Goal: Task Accomplishment & Management: Complete application form

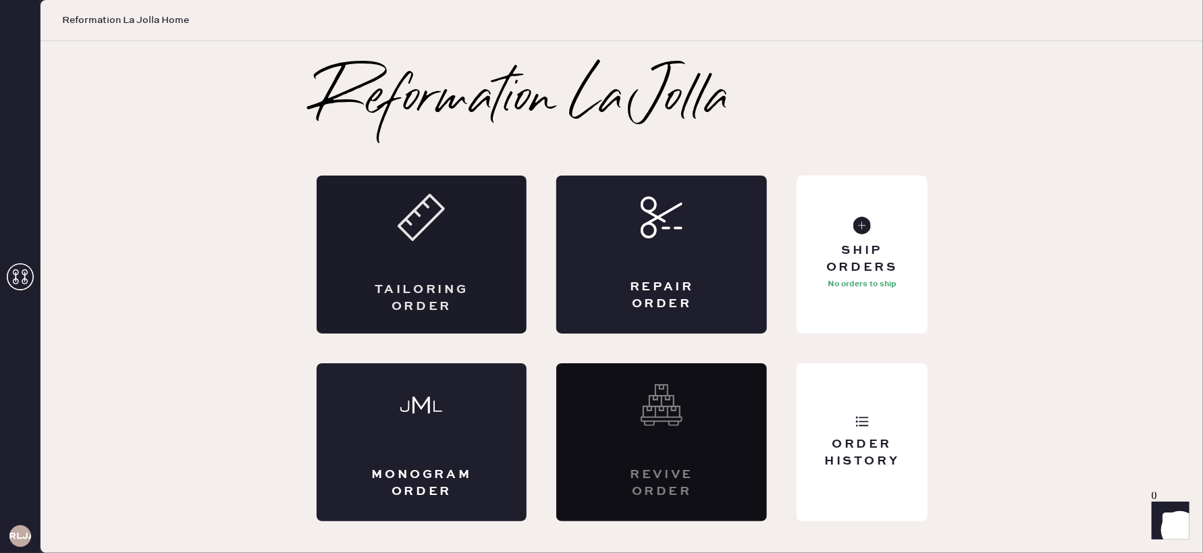
click at [470, 265] on div "Tailoring Order" at bounding box center [422, 254] width 211 height 158
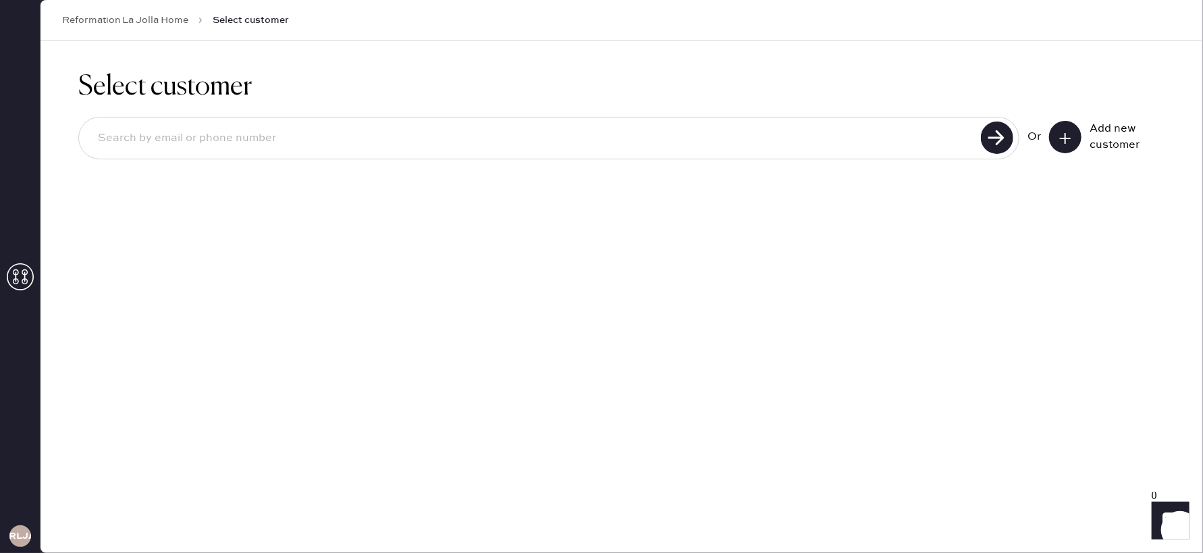
click at [451, 134] on input at bounding box center [532, 138] width 890 height 31
type input "[PHONE_NUMBER]"
click at [1062, 134] on icon at bounding box center [1064, 138] width 13 height 13
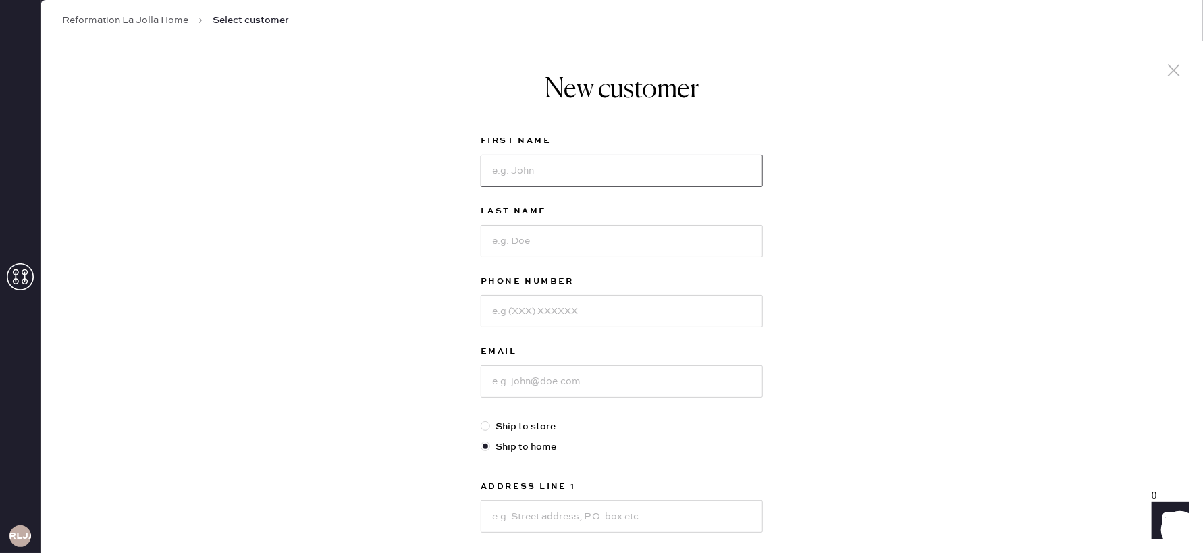
click at [527, 173] on input at bounding box center [622, 171] width 282 height 32
type input "[PERSON_NAME]"
click at [501, 315] on input at bounding box center [622, 311] width 282 height 32
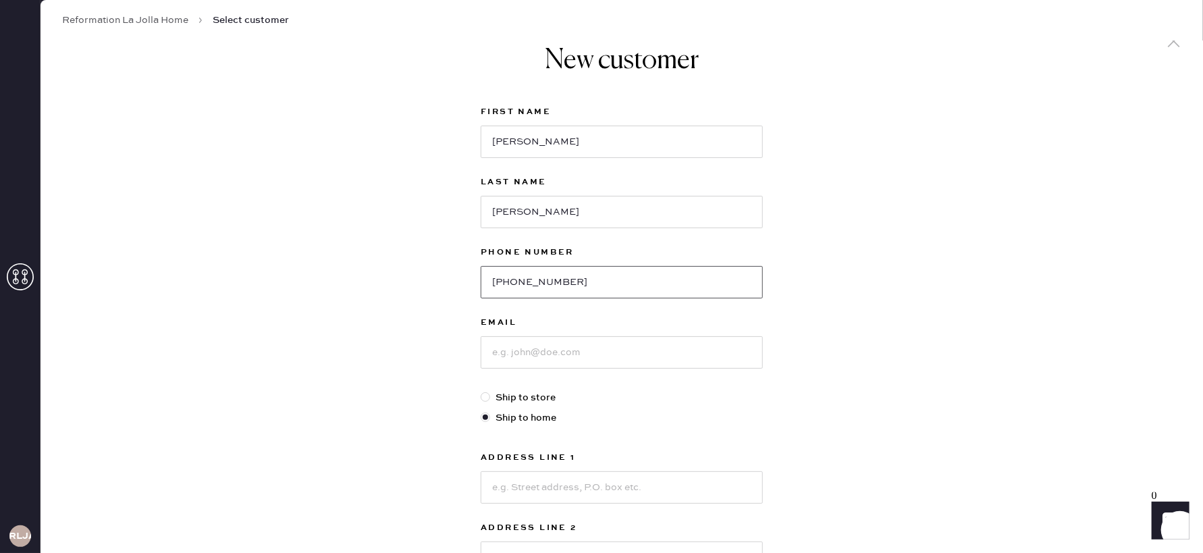
type input "[PHONE_NUMBER]"
click at [516, 362] on input at bounding box center [622, 352] width 282 height 32
type input "[EMAIL_ADDRESS][DOMAIN_NAME]"
click at [613, 400] on label "Ship to store" at bounding box center [622, 398] width 282 height 15
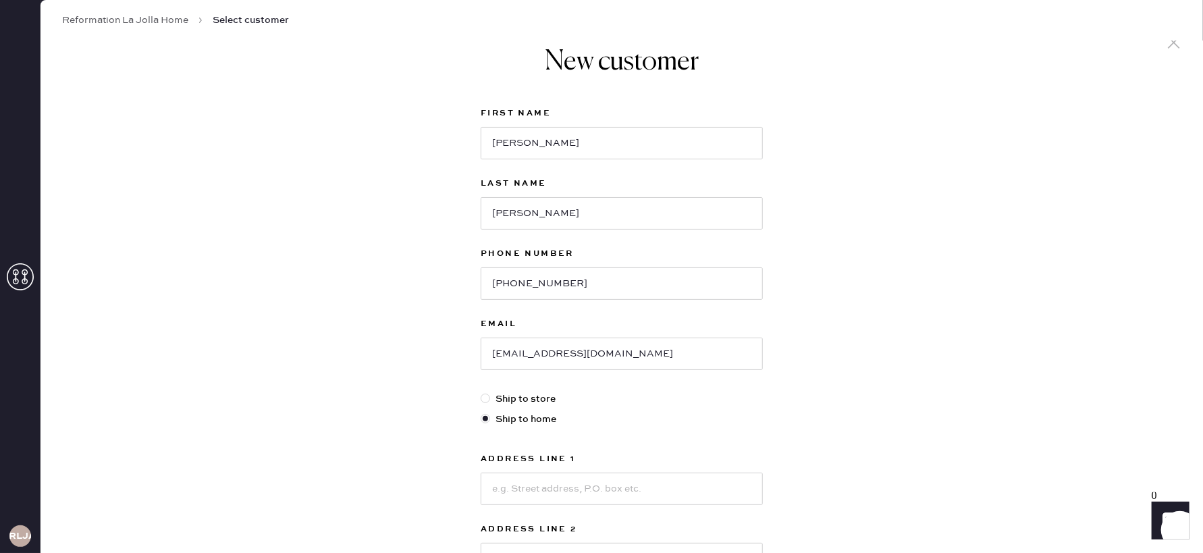
click at [481, 392] on input "Ship to store" at bounding box center [481, 391] width 1 height 1
radio input "true"
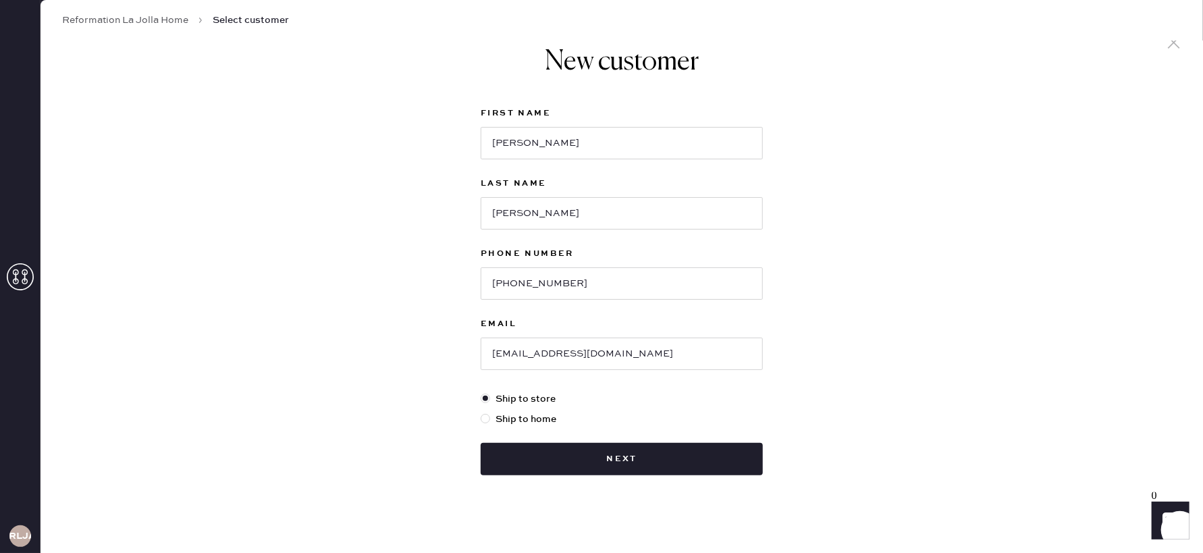
drag, startPoint x: 485, startPoint y: 418, endPoint x: 511, endPoint y: 417, distance: 25.7
click at [485, 418] on div at bounding box center [485, 418] width 9 height 9
click at [481, 412] on input "Ship to home" at bounding box center [481, 412] width 1 height 1
radio input "true"
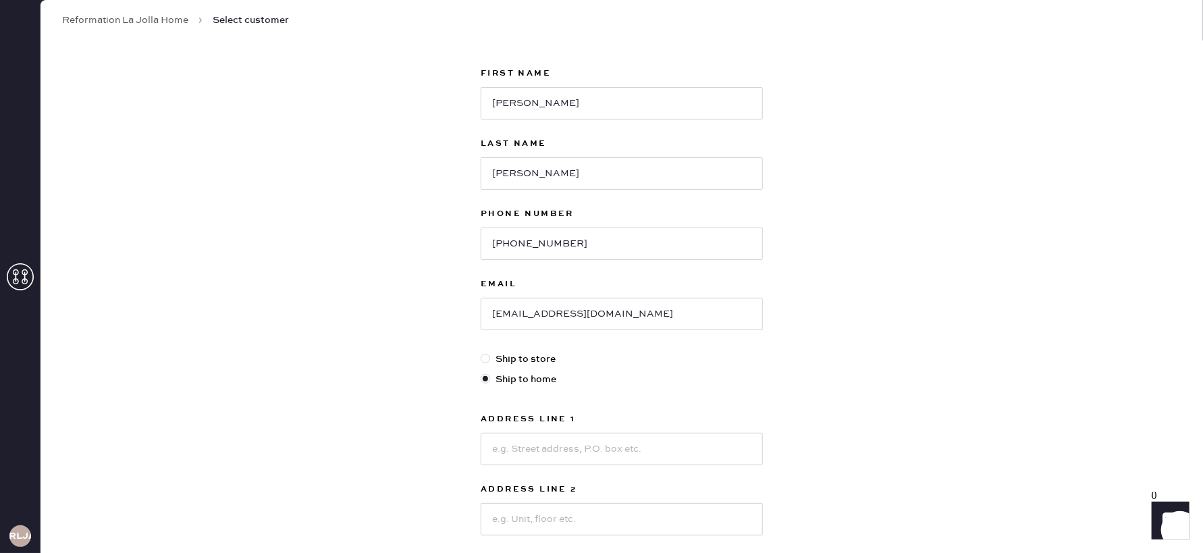
scroll to position [69, 0]
click at [547, 445] on input at bounding box center [622, 447] width 282 height 32
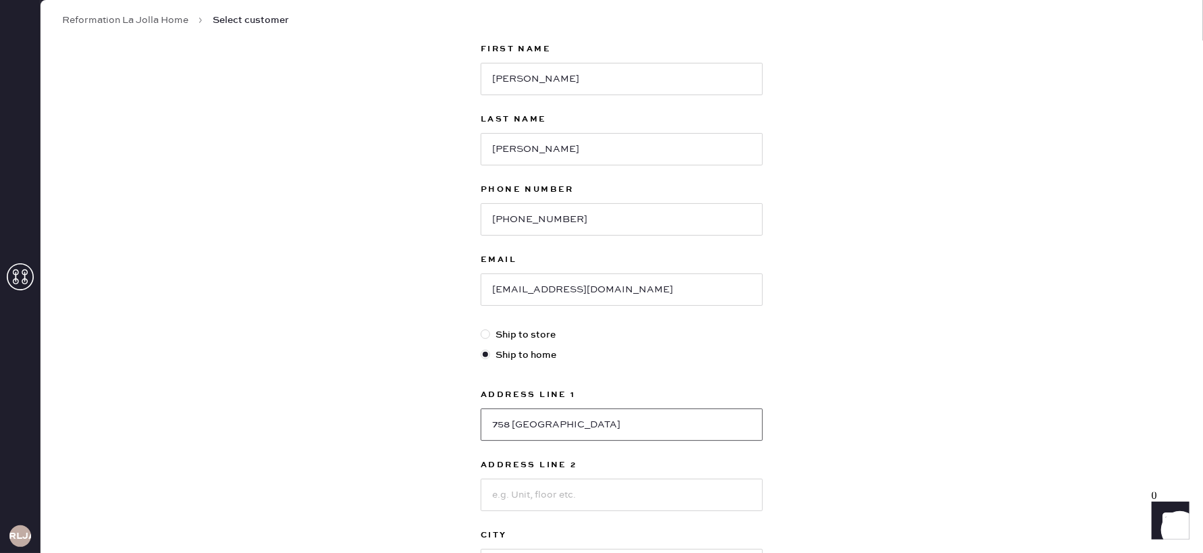
scroll to position [94, 0]
type input "758 [GEOGRAPHIC_DATA]"
click at [541, 491] on input at bounding box center [622, 492] width 282 height 32
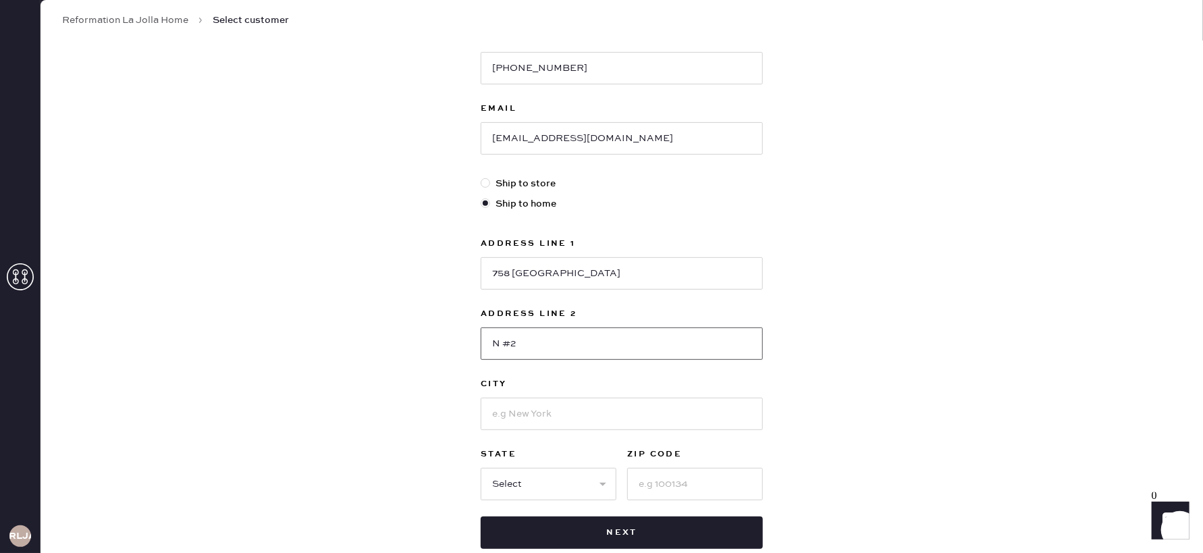
scroll to position [323, 0]
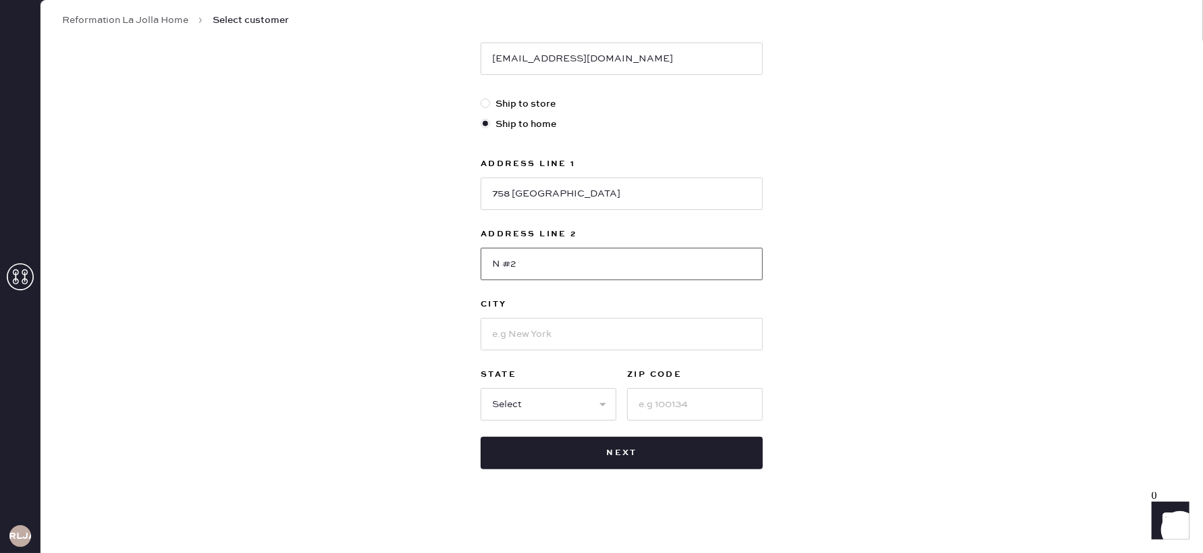
type input "N #2"
click at [528, 327] on input at bounding box center [622, 334] width 282 height 32
type input "Encinitas"
click at [545, 399] on select "Select AK AL AR AZ CA CO CT [GEOGRAPHIC_DATA] DE FL [GEOGRAPHIC_DATA] HI [GEOGR…" at bounding box center [549, 404] width 136 height 32
select select "CA"
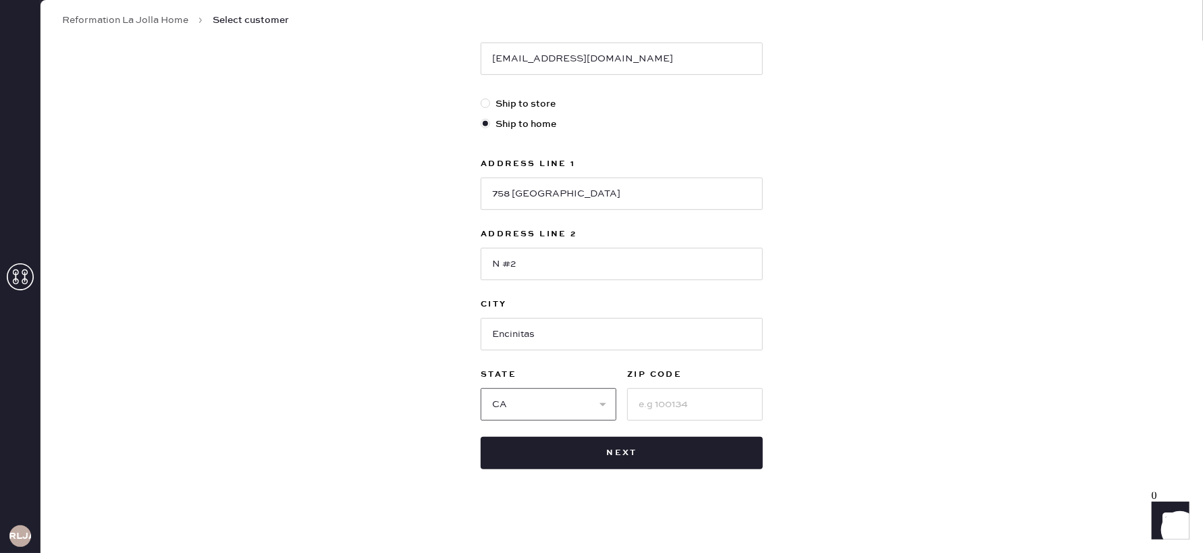
click at [481, 388] on select "Select AK AL AR AZ CA CO CT [GEOGRAPHIC_DATA] DE FL [GEOGRAPHIC_DATA] HI [GEOGR…" at bounding box center [549, 404] width 136 height 32
click at [663, 408] on input at bounding box center [695, 404] width 136 height 32
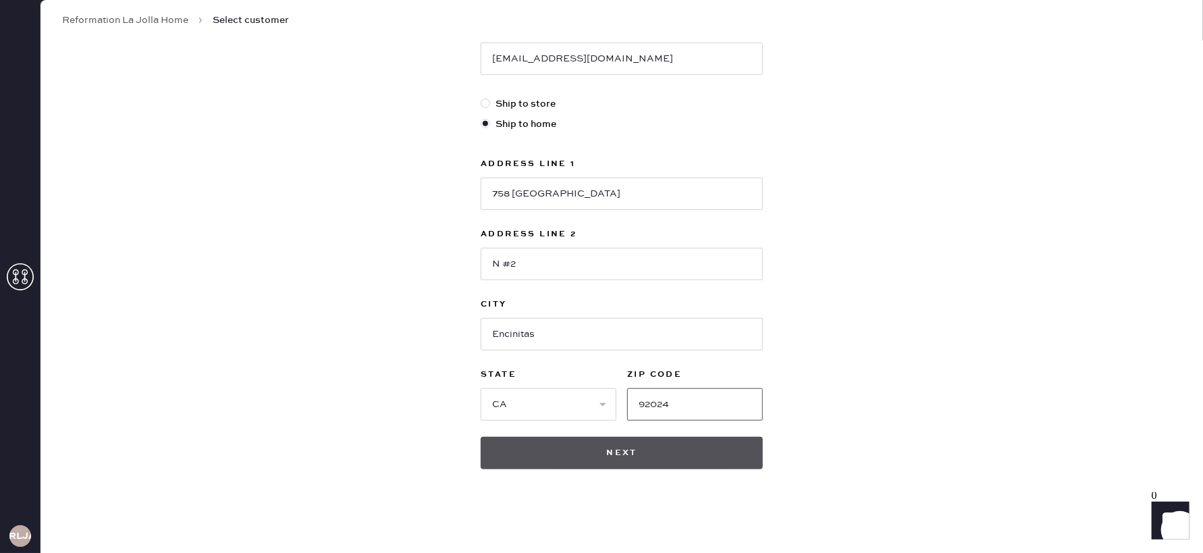
type input "92024"
drag, startPoint x: 653, startPoint y: 451, endPoint x: 680, endPoint y: 437, distance: 30.5
click at [653, 451] on button "Next" at bounding box center [622, 453] width 282 height 32
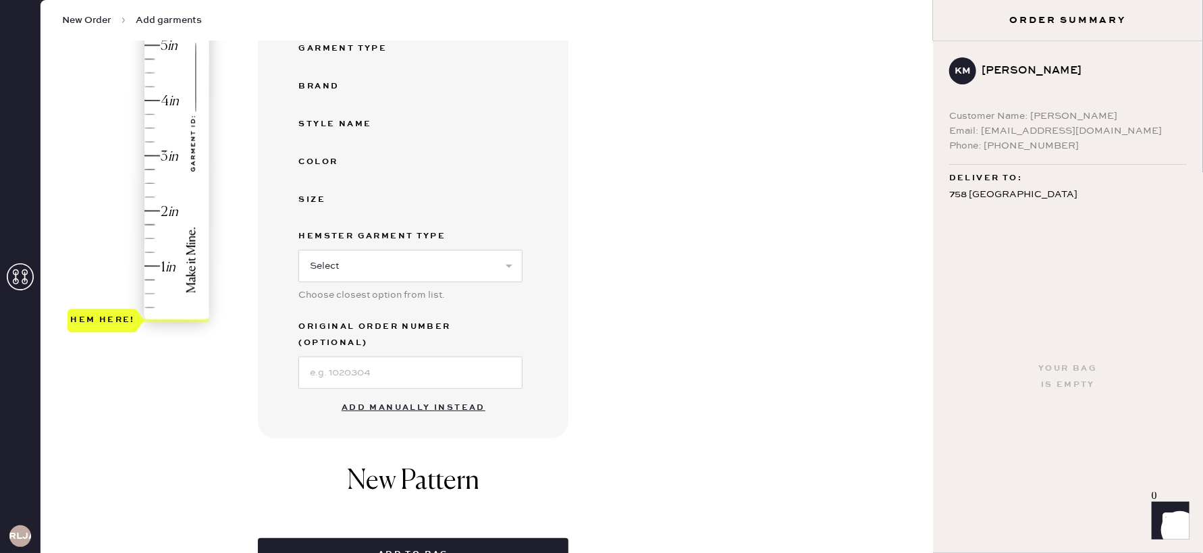
scroll to position [264, 0]
drag, startPoint x: 378, startPoint y: 393, endPoint x: 445, endPoint y: 380, distance: 68.7
click at [378, 395] on button "Add manually instead" at bounding box center [413, 408] width 160 height 27
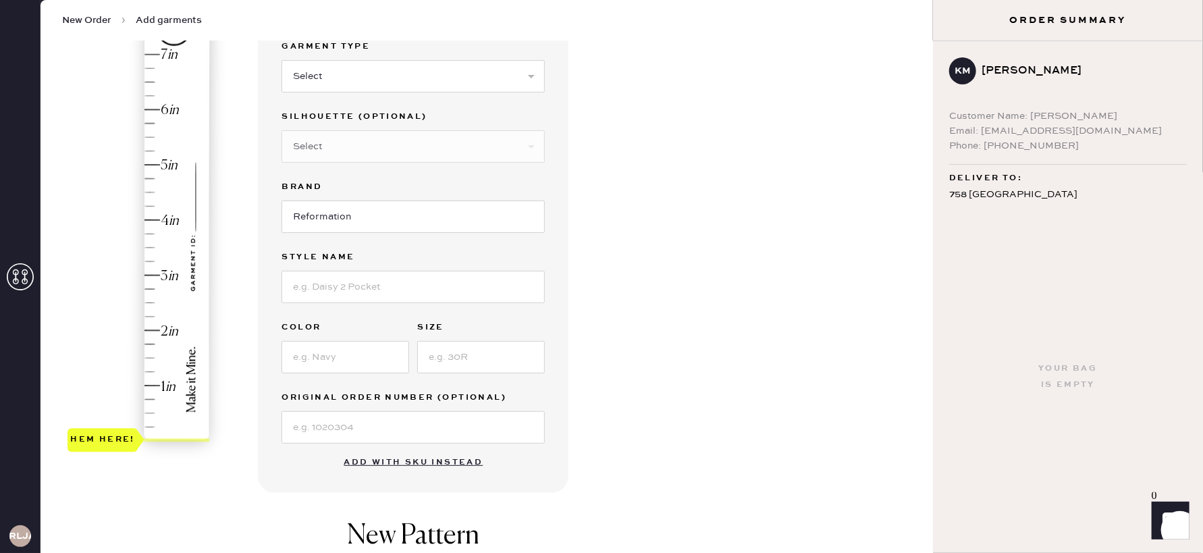
scroll to position [26, 0]
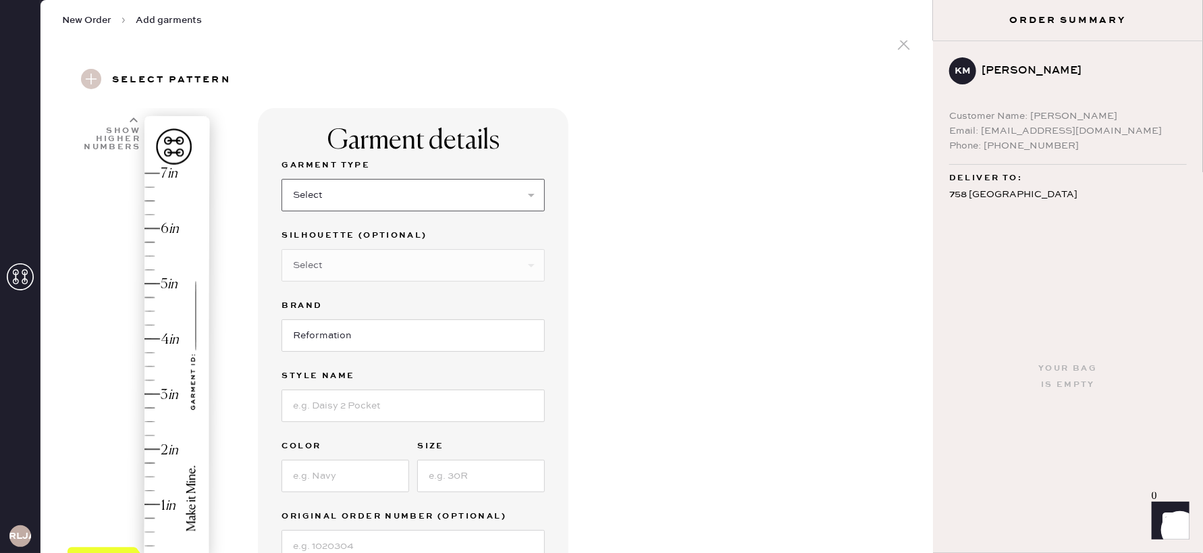
click at [444, 186] on select "Select Basic Skirt Jeans Leggings Pants Shorts Basic Sleeved Dress Basic Sleeve…" at bounding box center [412, 195] width 263 height 32
select select "6"
click at [281, 179] on select "Select Basic Skirt Jeans Leggings Pants Shorts Basic Sleeved Dress Basic Sleeve…" at bounding box center [412, 195] width 263 height 32
click at [419, 265] on select "Select Maxi Dress Midi Dress Mini Dress Other" at bounding box center [412, 265] width 263 height 32
click at [281, 249] on select "Select Maxi Dress Midi Dress Mini Dress Other" at bounding box center [412, 265] width 263 height 32
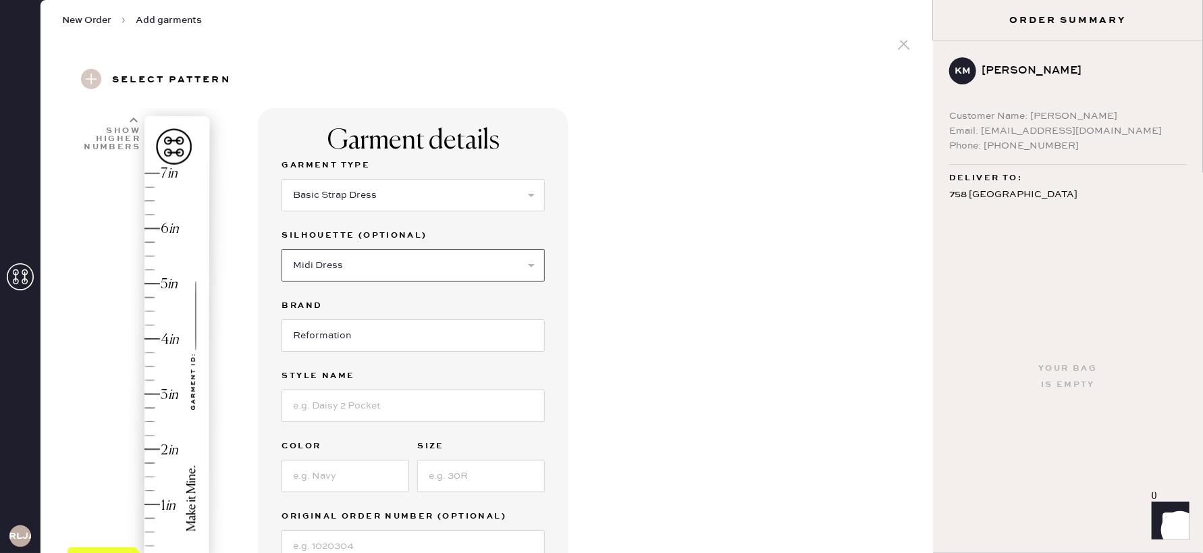
click at [408, 258] on select "Select Maxi Dress Midi Dress Mini Dress Other" at bounding box center [412, 265] width 263 height 32
select select "39"
click at [281, 249] on select "Select Maxi Dress Midi Dress Mini Dress Other" at bounding box center [412, 265] width 263 height 32
click at [383, 327] on input "Reformation" at bounding box center [412, 335] width 263 height 32
click at [554, 316] on div "Garment details Garment Type Select Basic Skirt Jeans Leggings Pants Shorts Bas…" at bounding box center [413, 359] width 310 height 503
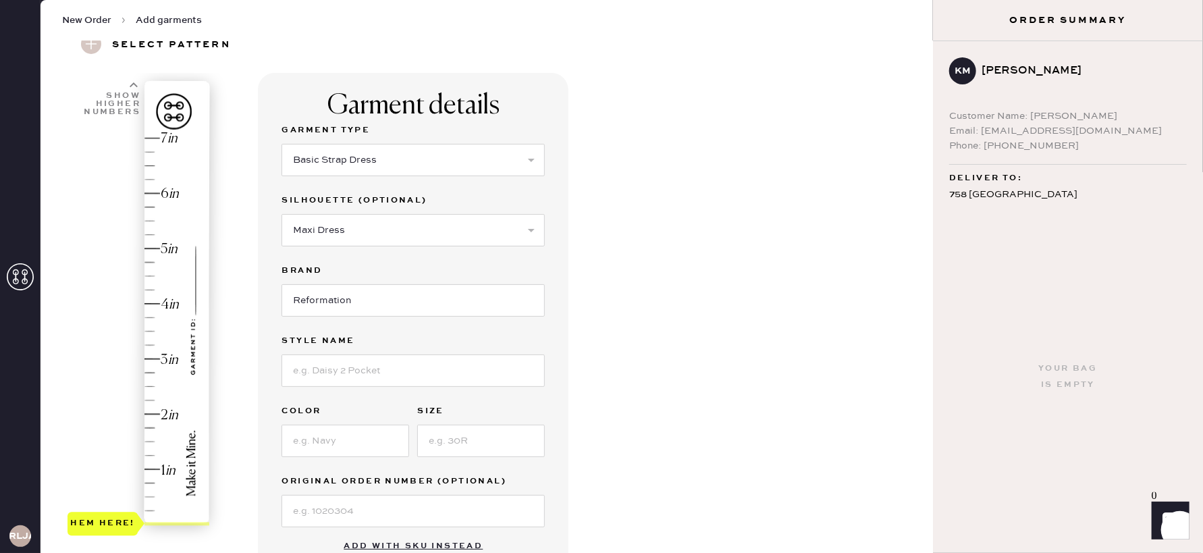
scroll to position [67, 0]
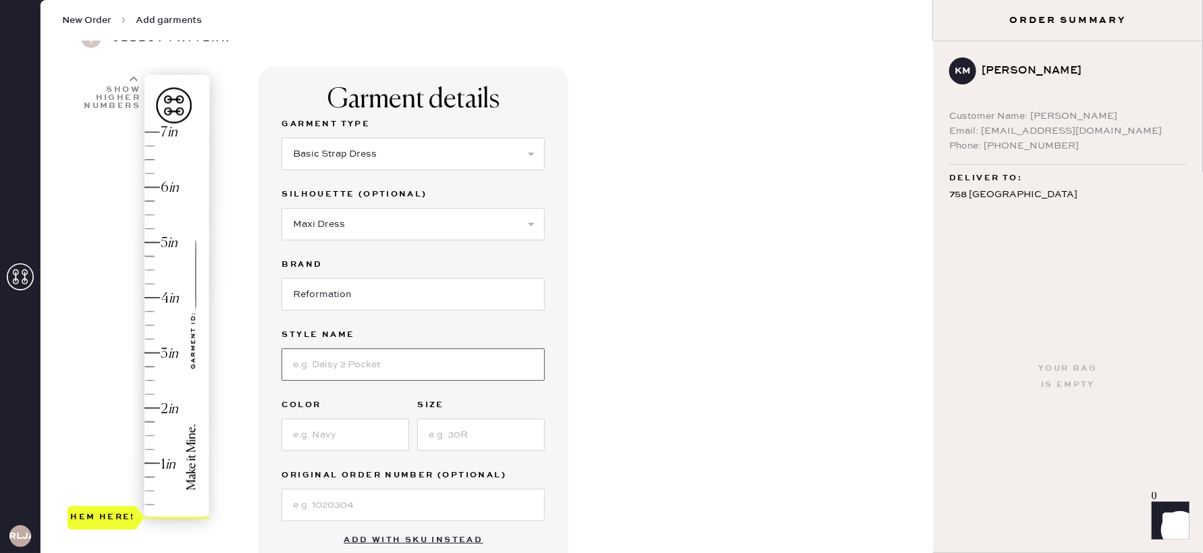
click at [422, 369] on input at bounding box center [412, 364] width 263 height 32
type input "Pernille Silk Dress"
click at [321, 435] on input at bounding box center [345, 434] width 128 height 32
type input "Navy"
click at [486, 434] on input at bounding box center [481, 434] width 128 height 32
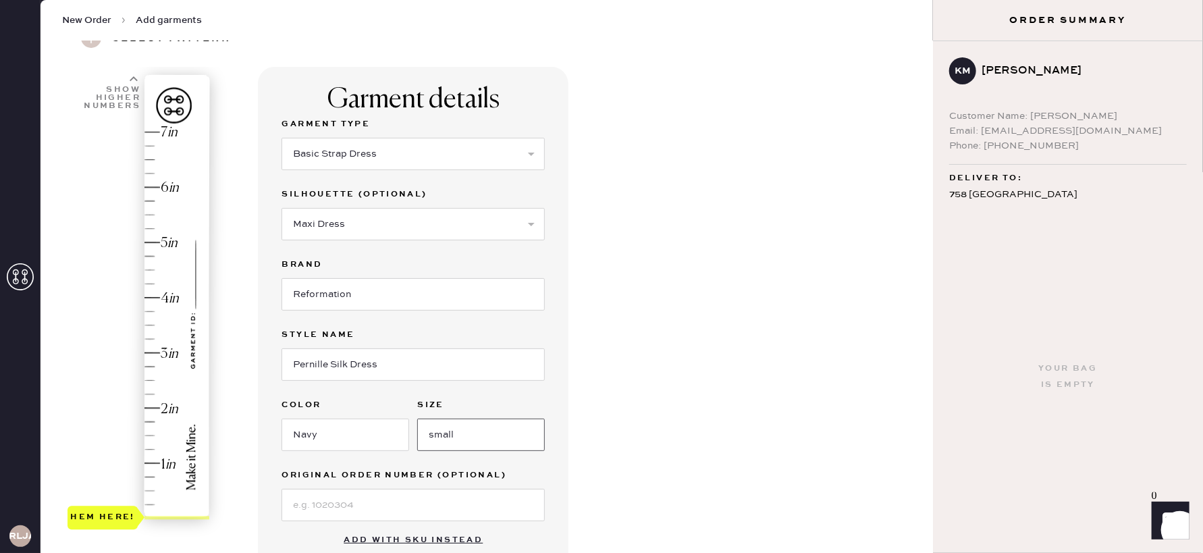
type input "small"
type input "2"
click at [145, 407] on div "Hem here!" at bounding box center [139, 325] width 144 height 398
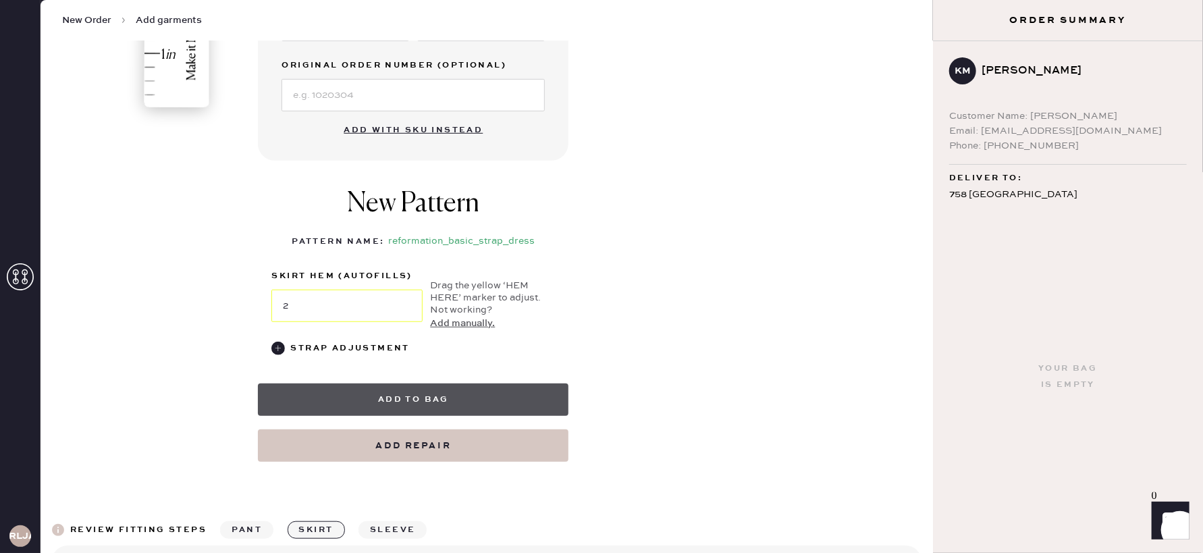
scroll to position [478, 0]
click at [395, 395] on button "Add to bag" at bounding box center [413, 399] width 310 height 32
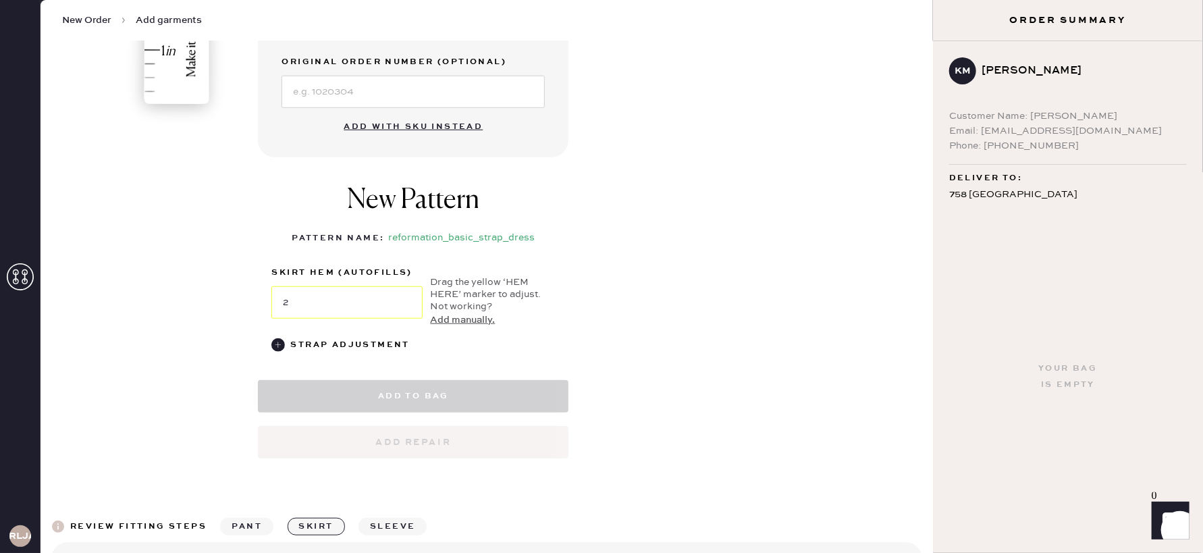
select select "6"
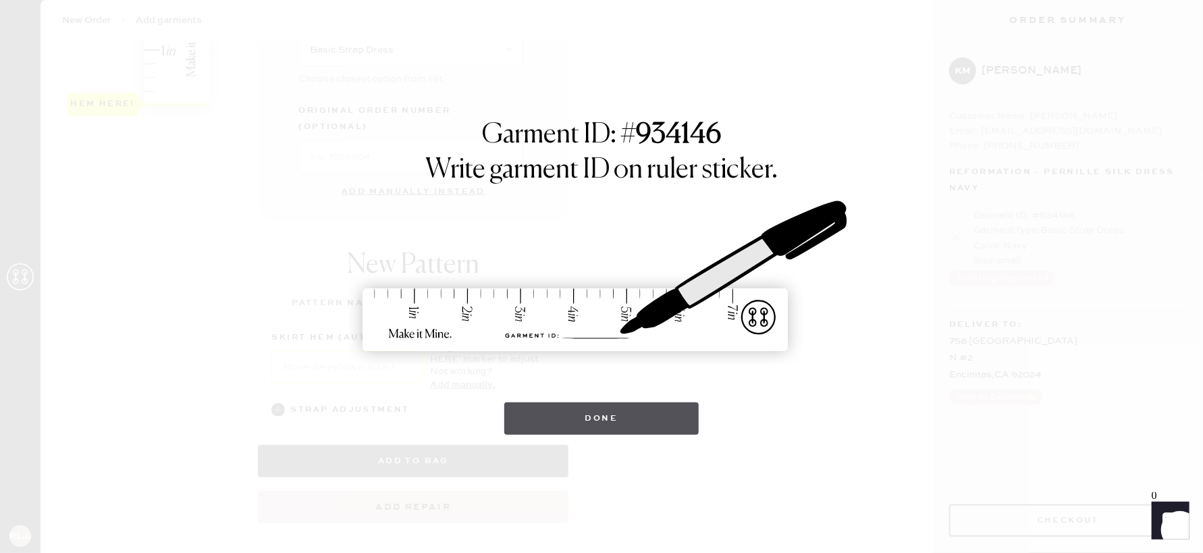
click at [609, 429] on button "Done" at bounding box center [601, 418] width 195 height 32
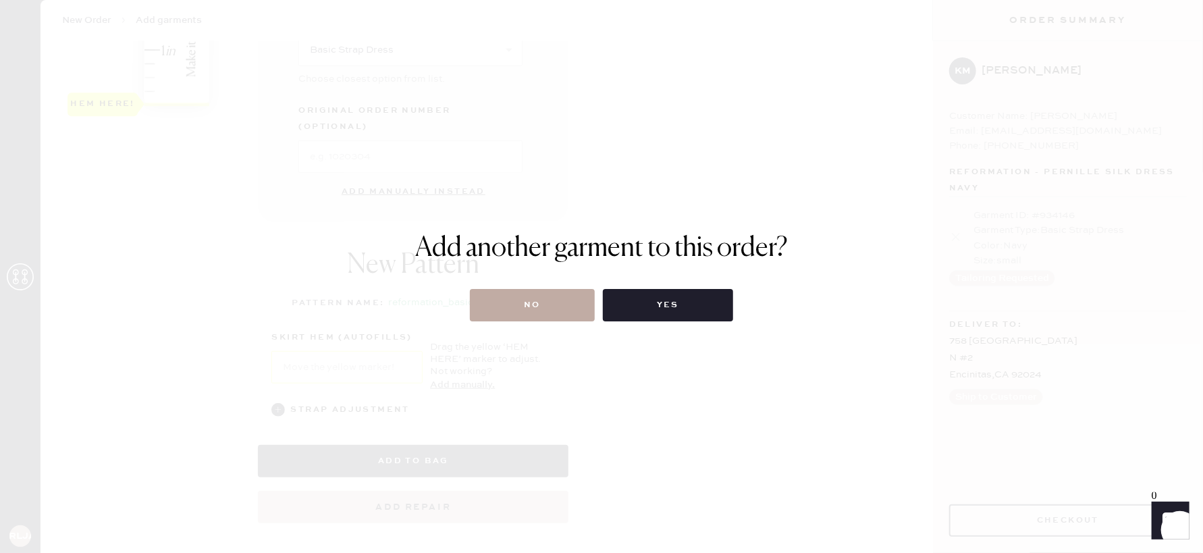
click at [518, 310] on button "No" at bounding box center [532, 305] width 125 height 32
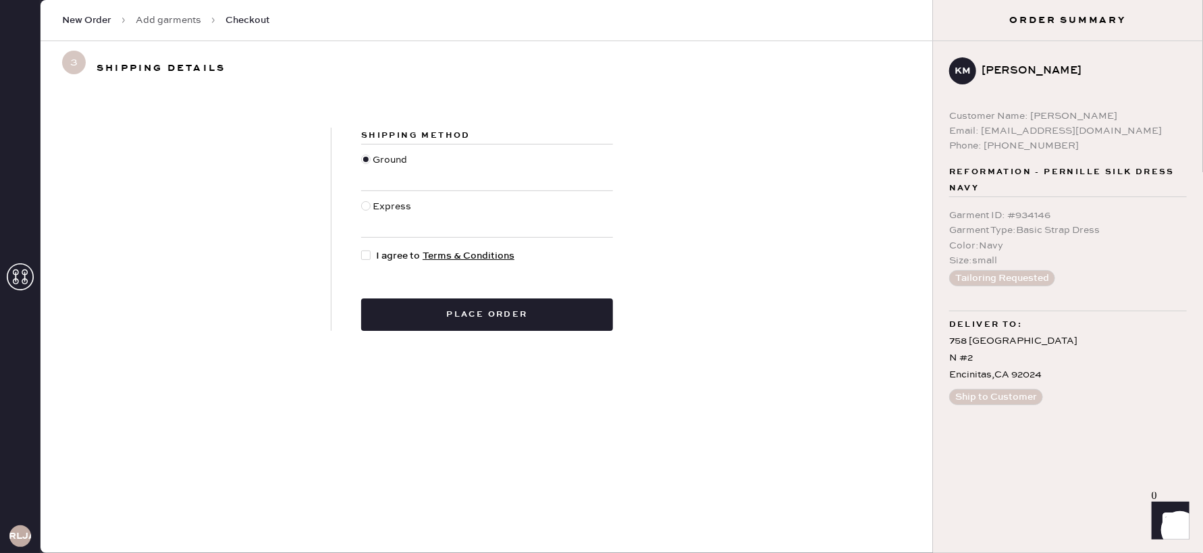
drag, startPoint x: 371, startPoint y: 202, endPoint x: 367, endPoint y: 208, distance: 7.3
click at [371, 202] on div at bounding box center [366, 214] width 11 height 30
click at [362, 200] on input "Express" at bounding box center [361, 199] width 1 height 1
radio input "true"
click at [368, 254] on div at bounding box center [365, 254] width 9 height 9
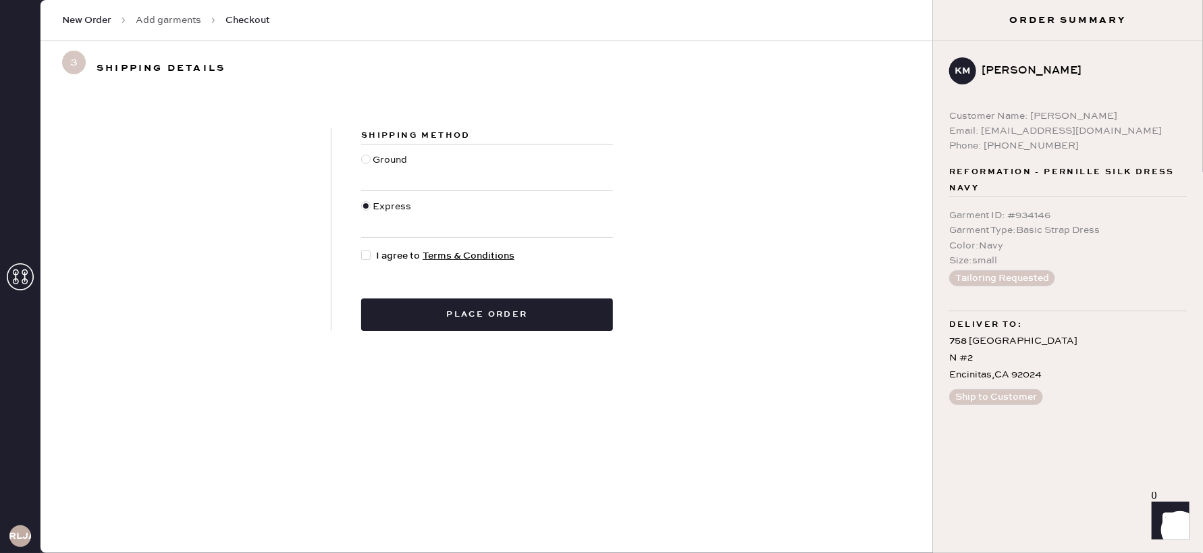
click at [362, 249] on input "I agree to Terms & Conditions" at bounding box center [361, 248] width 1 height 1
checkbox input "true"
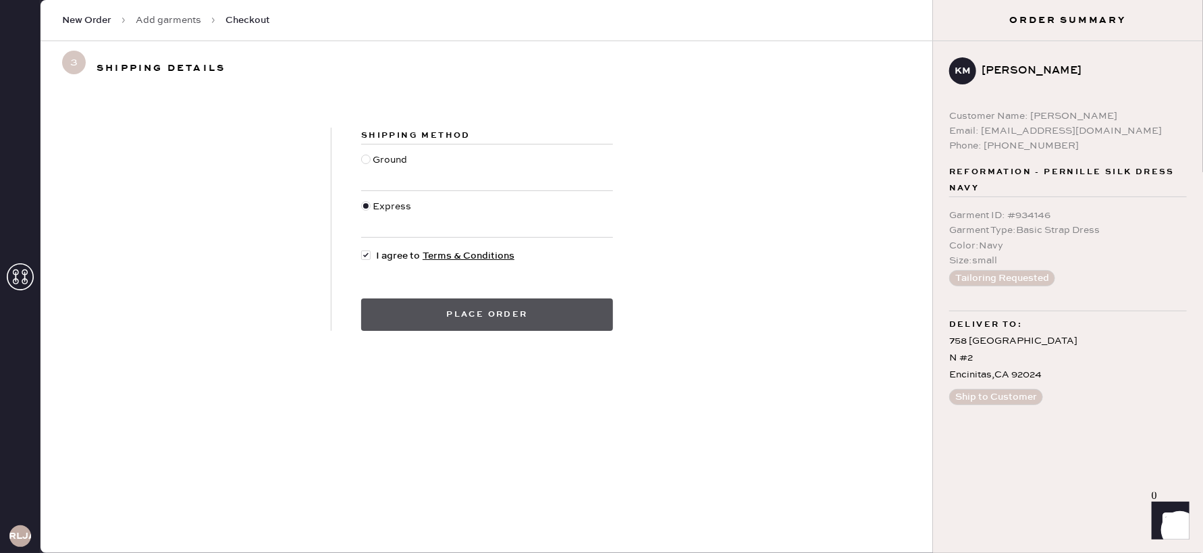
drag, startPoint x: 440, startPoint y: 316, endPoint x: 433, endPoint y: 314, distance: 7.7
click at [439, 316] on button "Place order" at bounding box center [487, 314] width 252 height 32
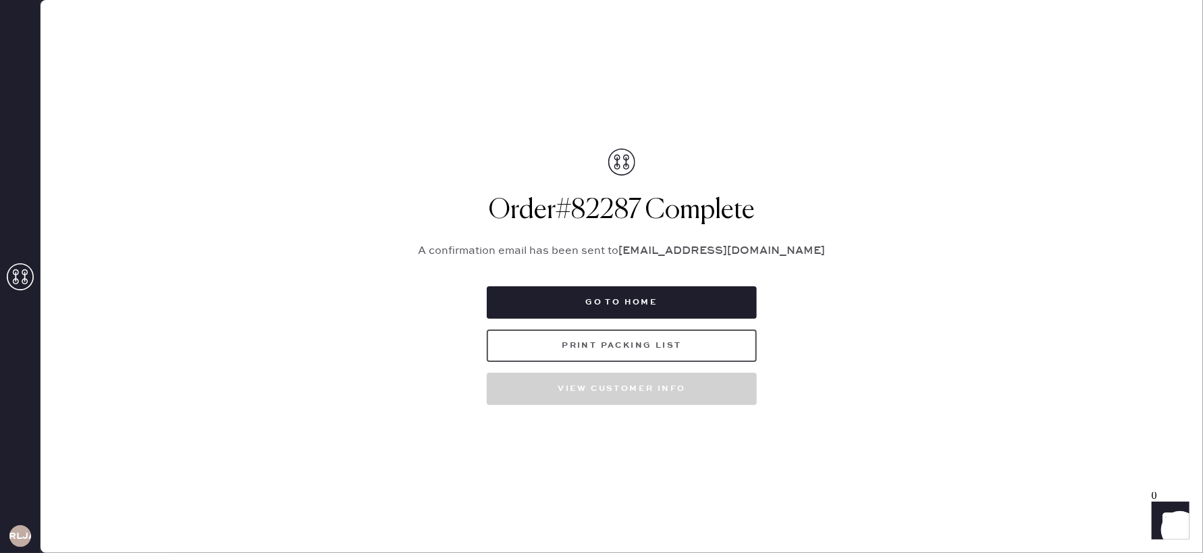
click at [658, 333] on button "Print Packing List" at bounding box center [622, 345] width 270 height 32
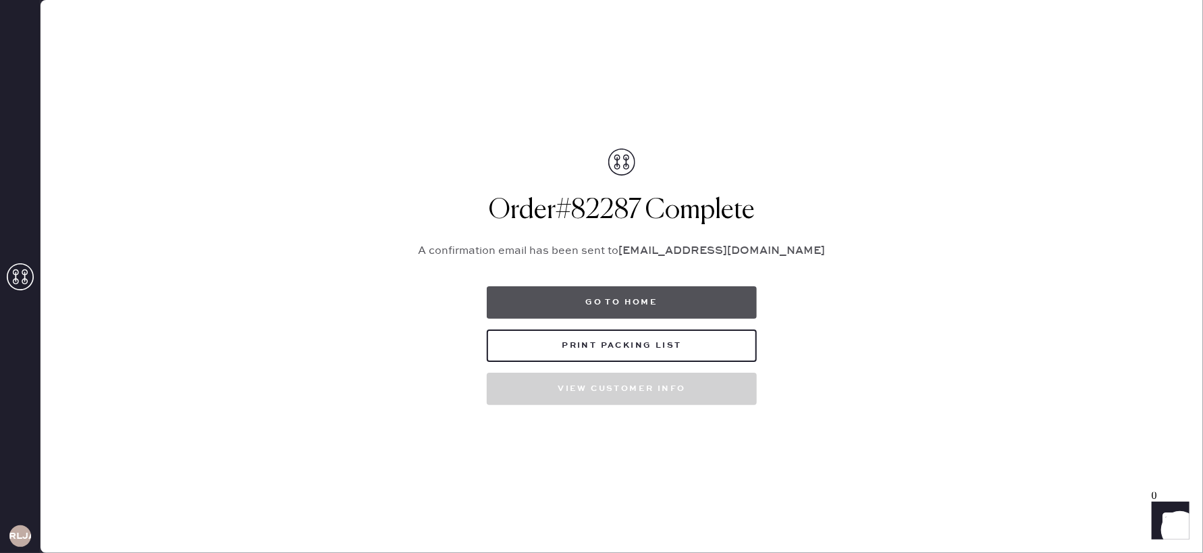
drag, startPoint x: 607, startPoint y: 304, endPoint x: 636, endPoint y: 300, distance: 28.7
click at [607, 304] on button "Go to home" at bounding box center [622, 302] width 270 height 32
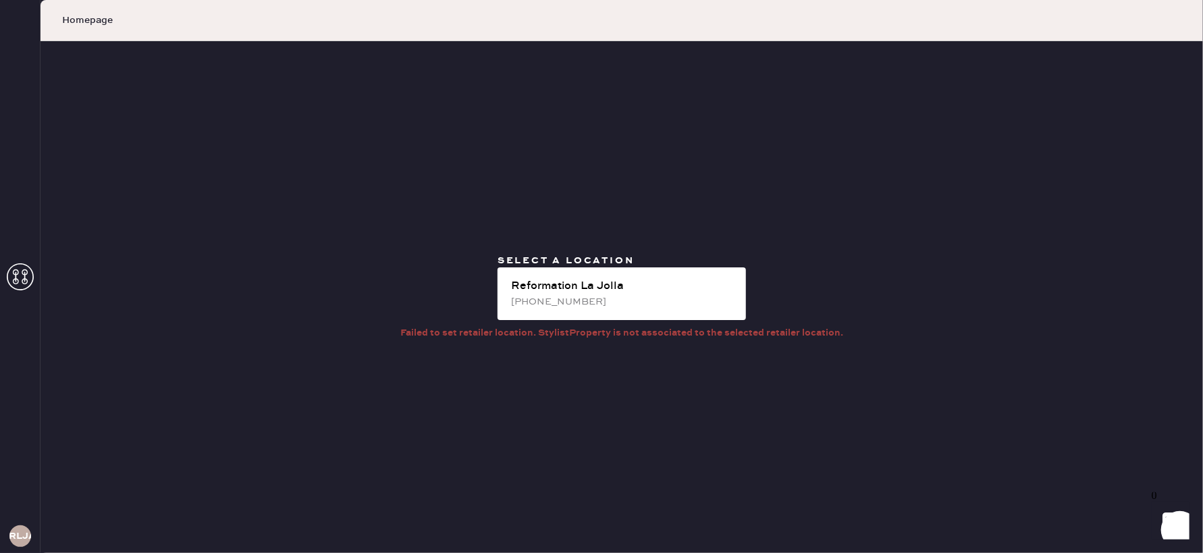
drag, startPoint x: 29, startPoint y: 275, endPoint x: 22, endPoint y: 276, distance: 7.5
click at [28, 275] on icon at bounding box center [20, 276] width 27 height 27
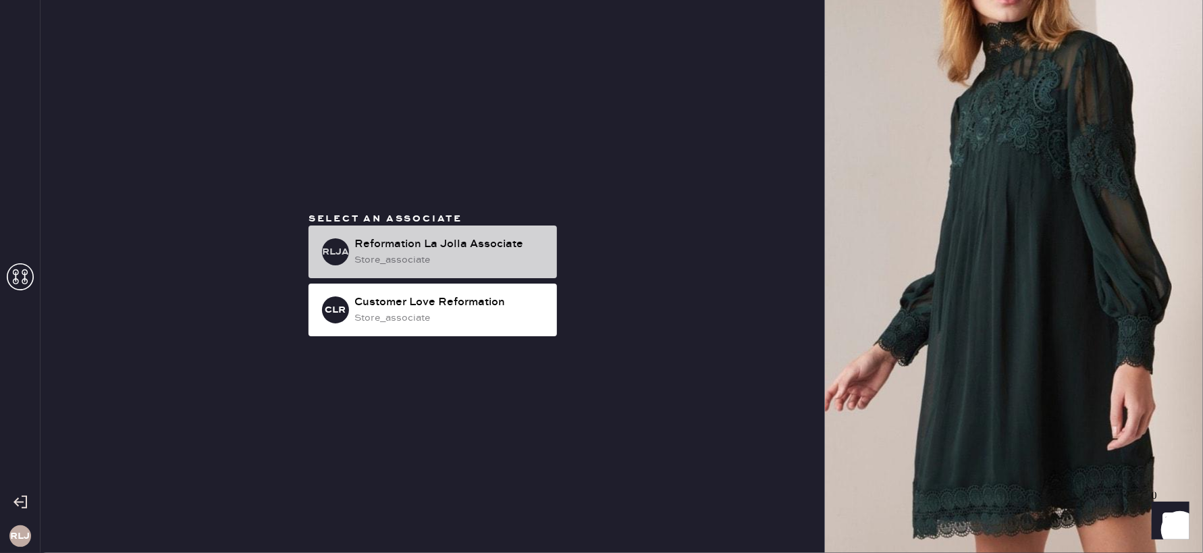
click at [391, 261] on div "store_associate" at bounding box center [450, 259] width 192 height 15
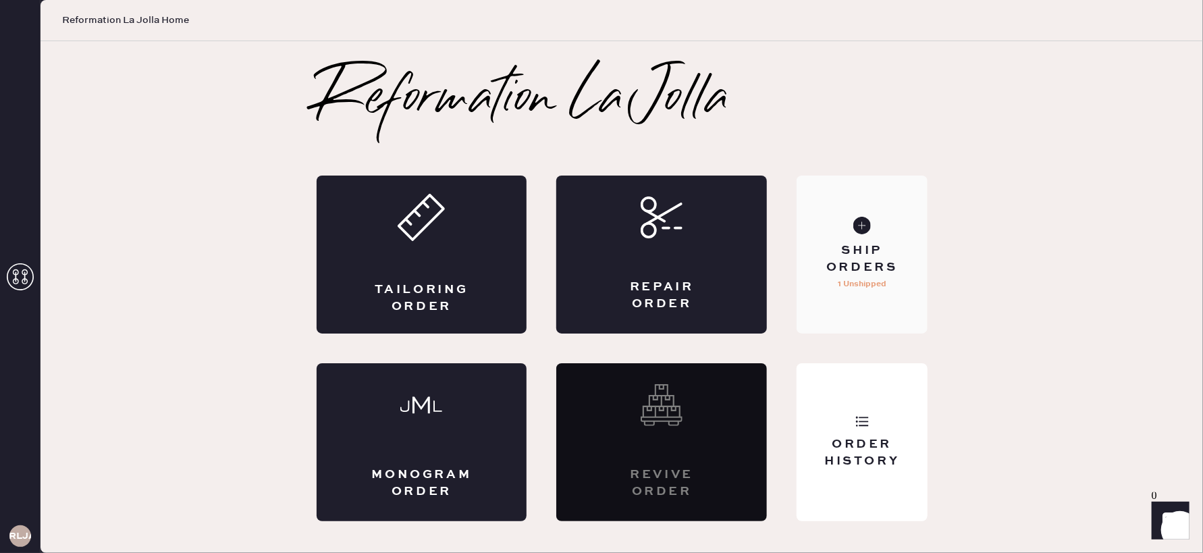
click at [856, 243] on div "Ship Orders" at bounding box center [861, 259] width 109 height 34
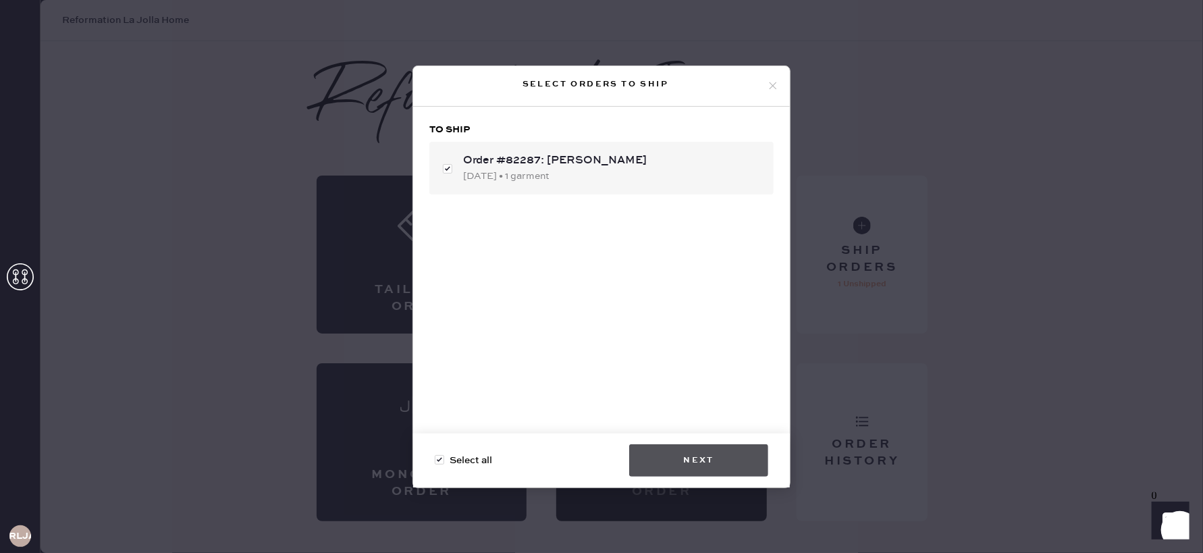
click at [707, 464] on button "Next" at bounding box center [698, 460] width 139 height 32
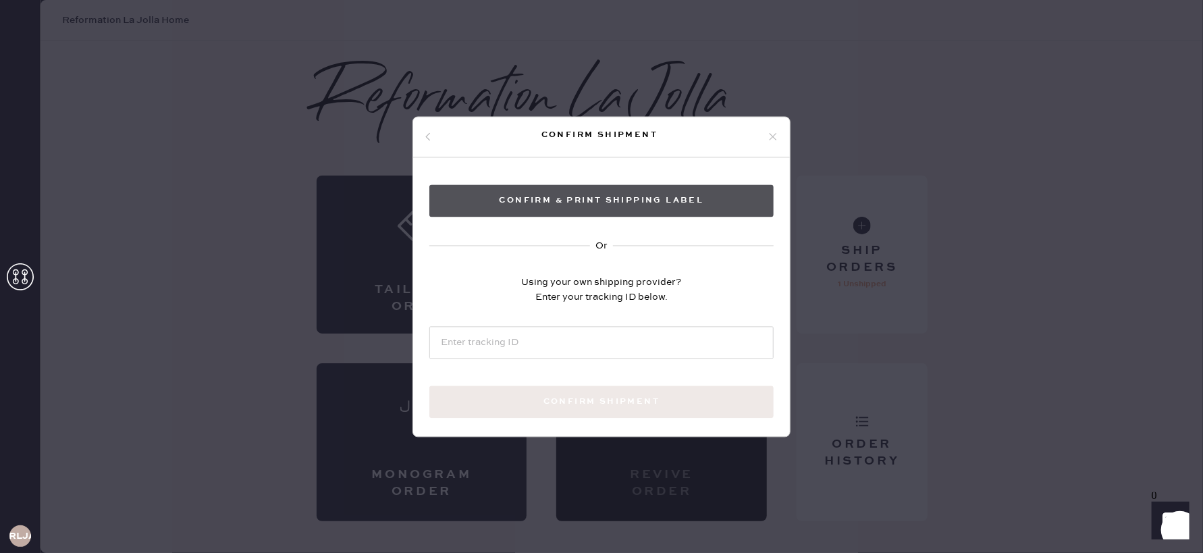
click at [601, 207] on button "Confirm & Print shipping label" at bounding box center [601, 200] width 344 height 32
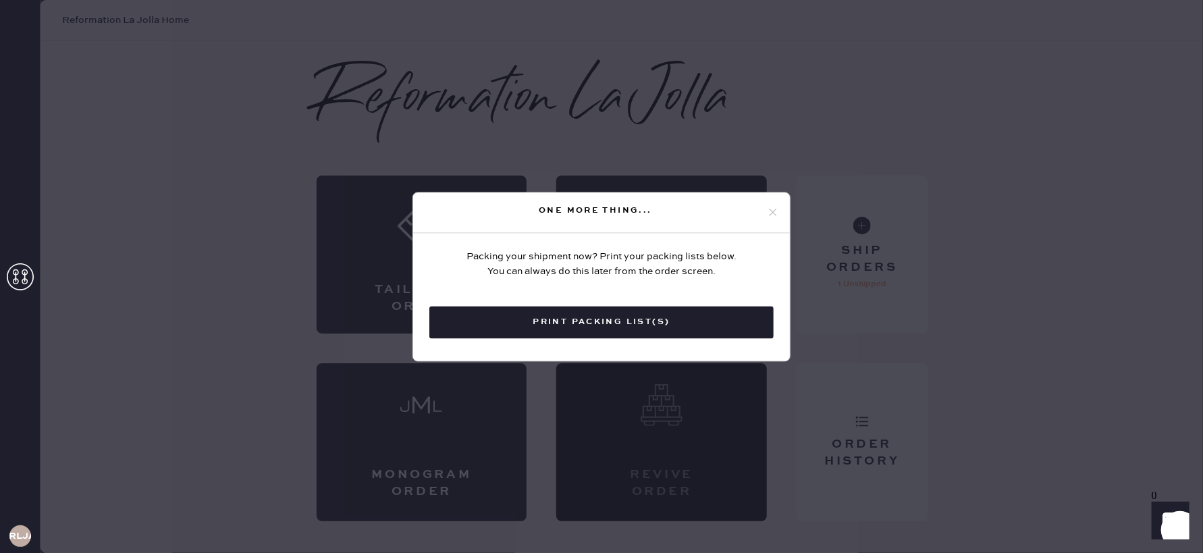
click at [548, 323] on button "Print Packing List(s)" at bounding box center [601, 322] width 344 height 32
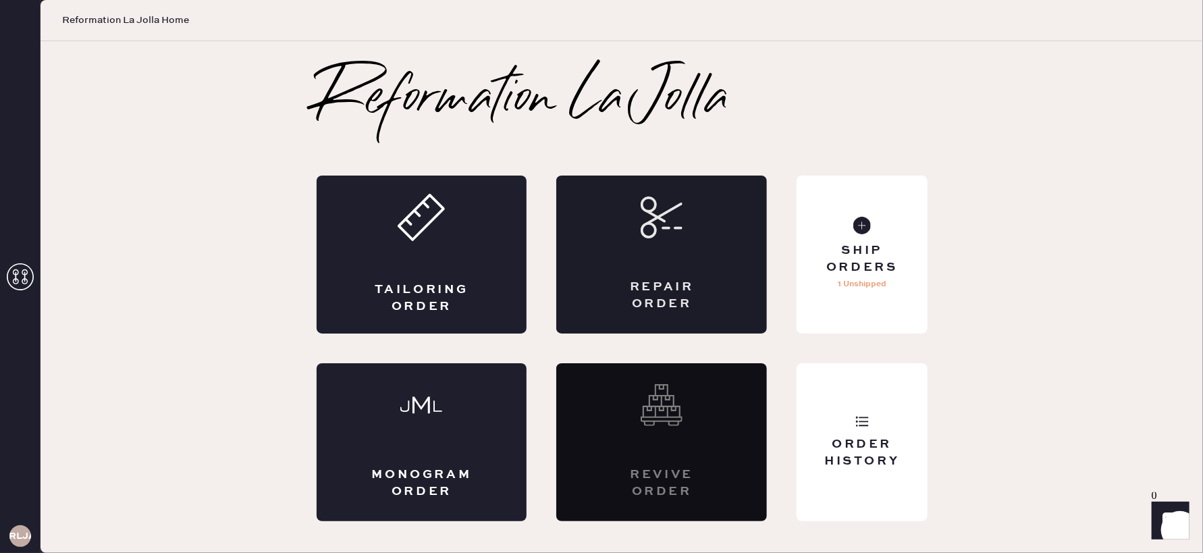
click at [636, 226] on div "Repair Order" at bounding box center [661, 254] width 211 height 158
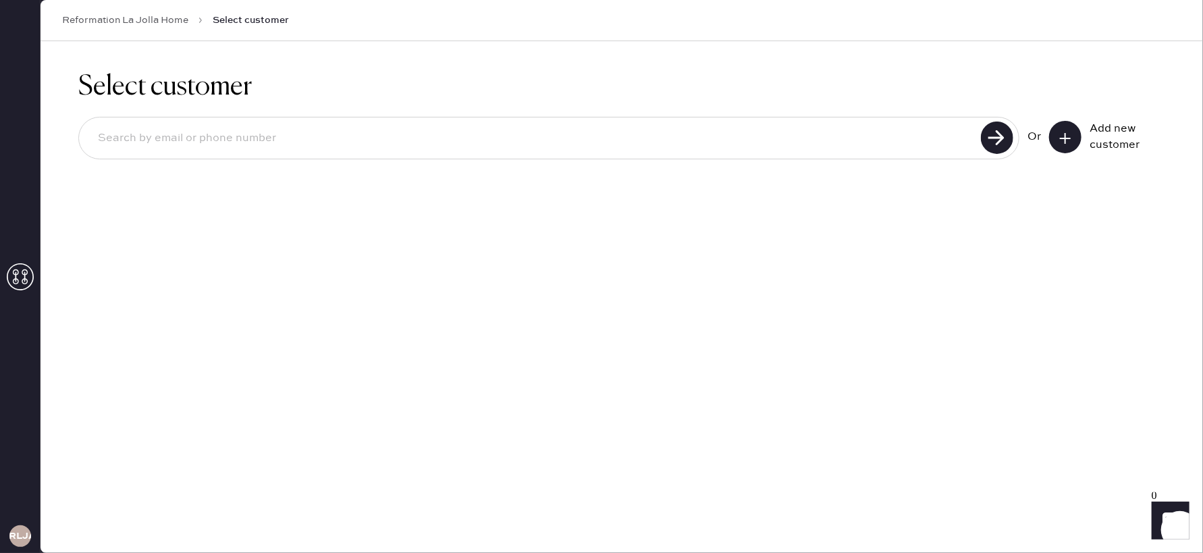
click at [1072, 132] on icon at bounding box center [1064, 138] width 13 height 13
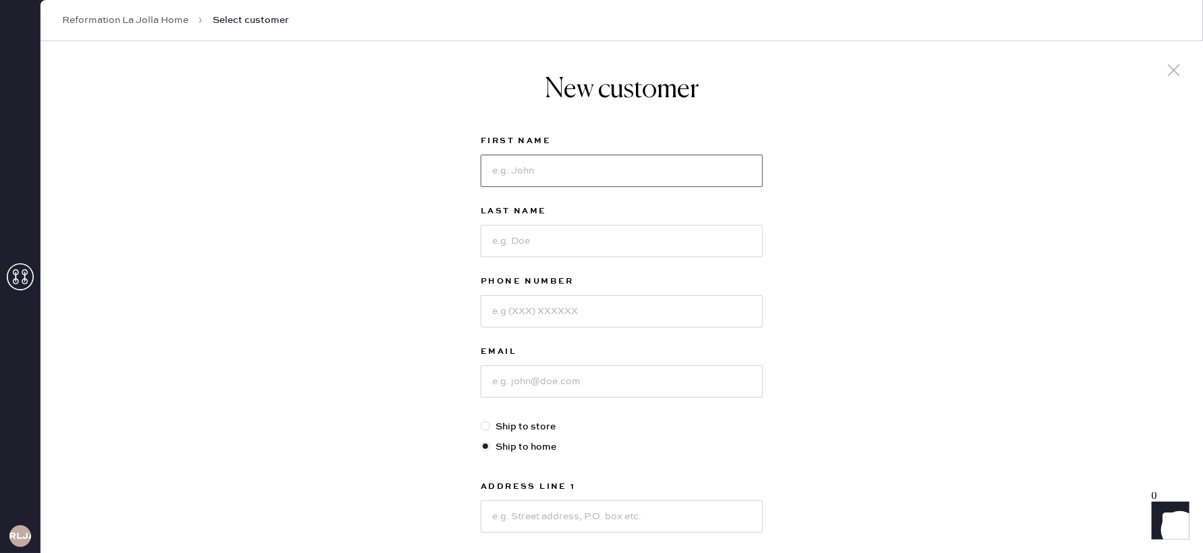
click at [574, 169] on input at bounding box center [622, 171] width 282 height 32
type input "Athena"
click at [628, 239] on input at bounding box center [622, 239] width 282 height 32
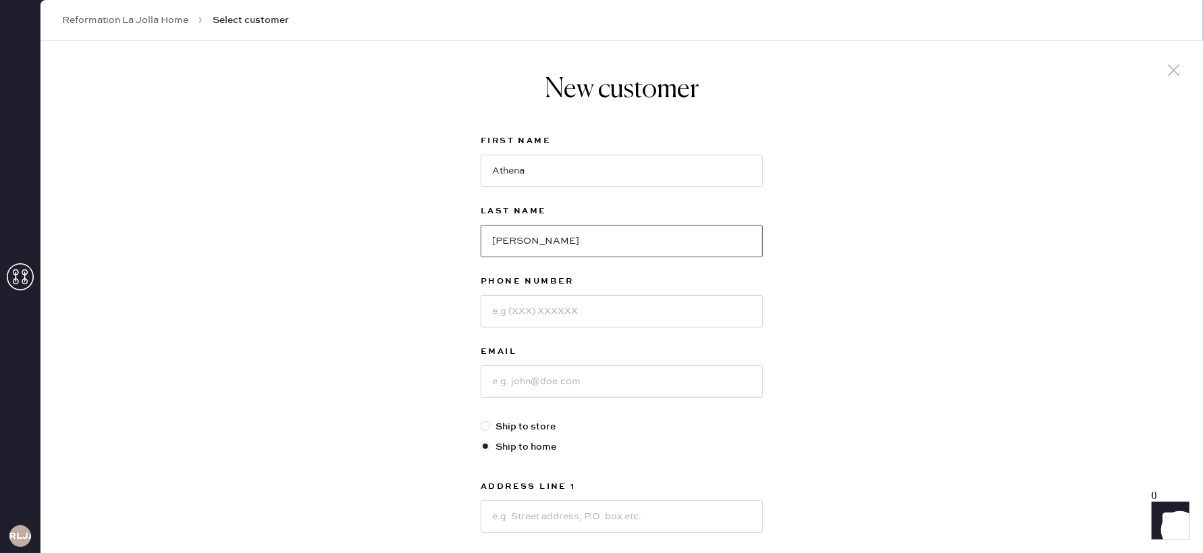
type input "[PERSON_NAME]"
click at [583, 313] on input at bounding box center [622, 311] width 282 height 32
type input "[PHONE_NUMBER]"
click at [592, 385] on input at bounding box center [622, 380] width 282 height 32
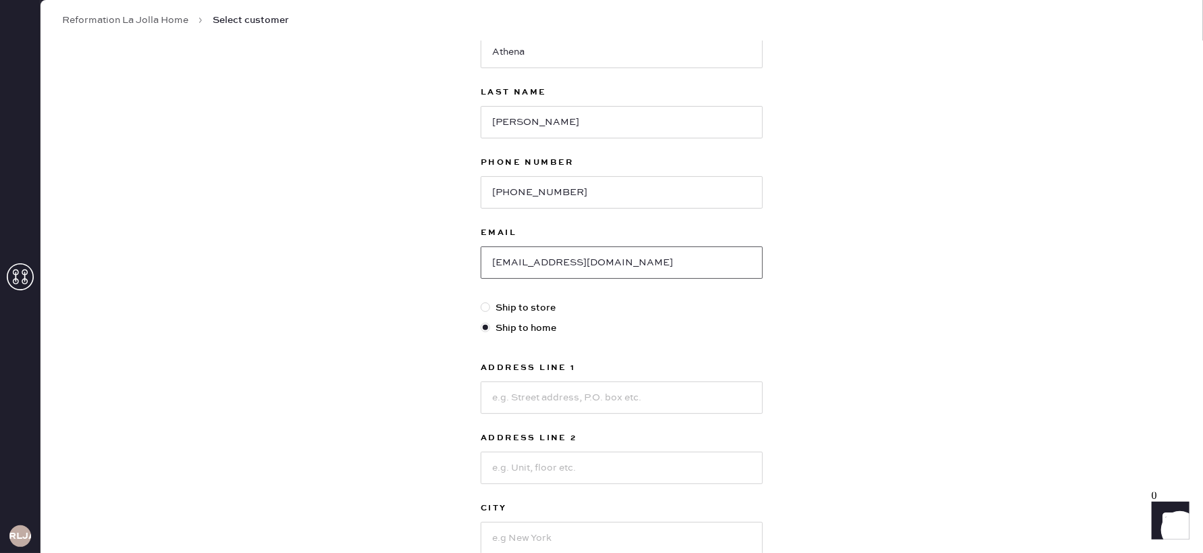
scroll to position [134, 0]
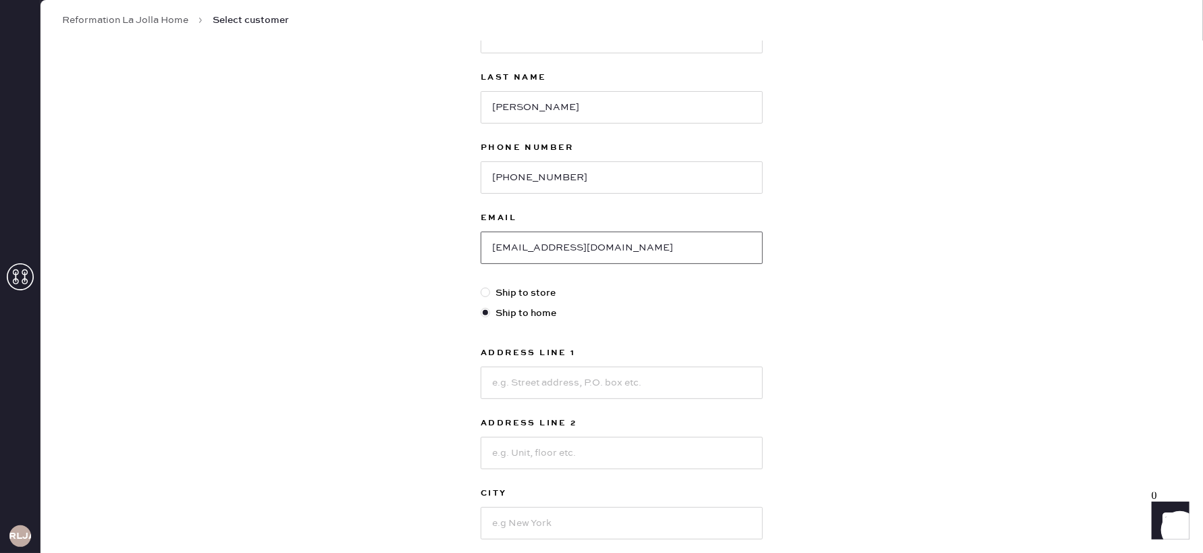
type input "[EMAIL_ADDRESS][DOMAIN_NAME]"
click at [591, 380] on input at bounding box center [622, 382] width 282 height 32
type input "[STREET_ADDRESS][PERSON_NAME]"
click at [557, 519] on input at bounding box center [622, 523] width 282 height 32
type input "solana beach"
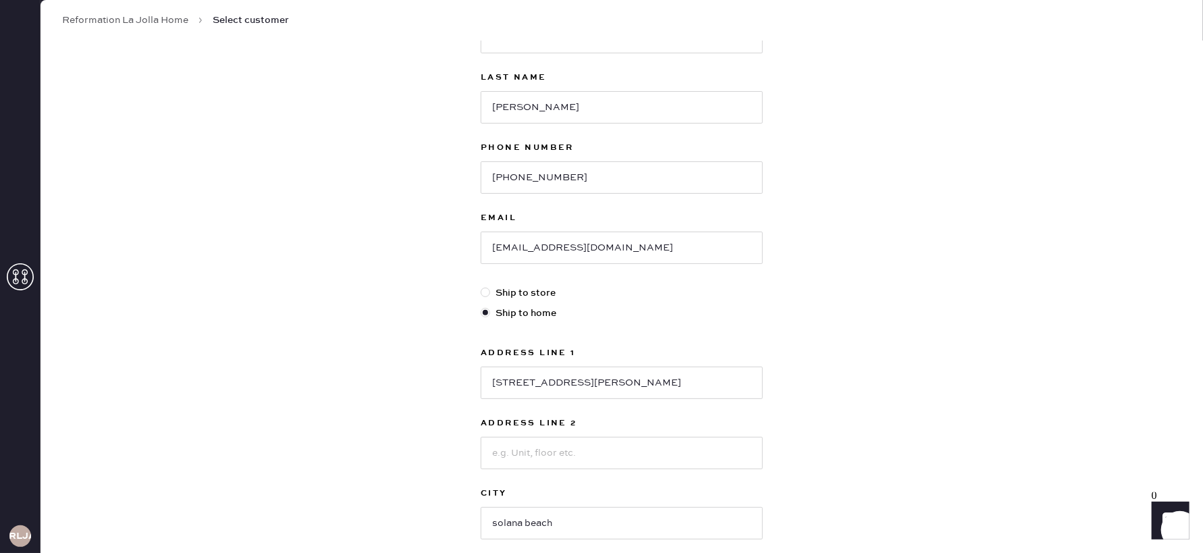
click at [790, 477] on div "New customer First Name [PERSON_NAME] Last Name [PERSON_NAME] Phone Number [PHO…" at bounding box center [621, 326] width 1162 height 837
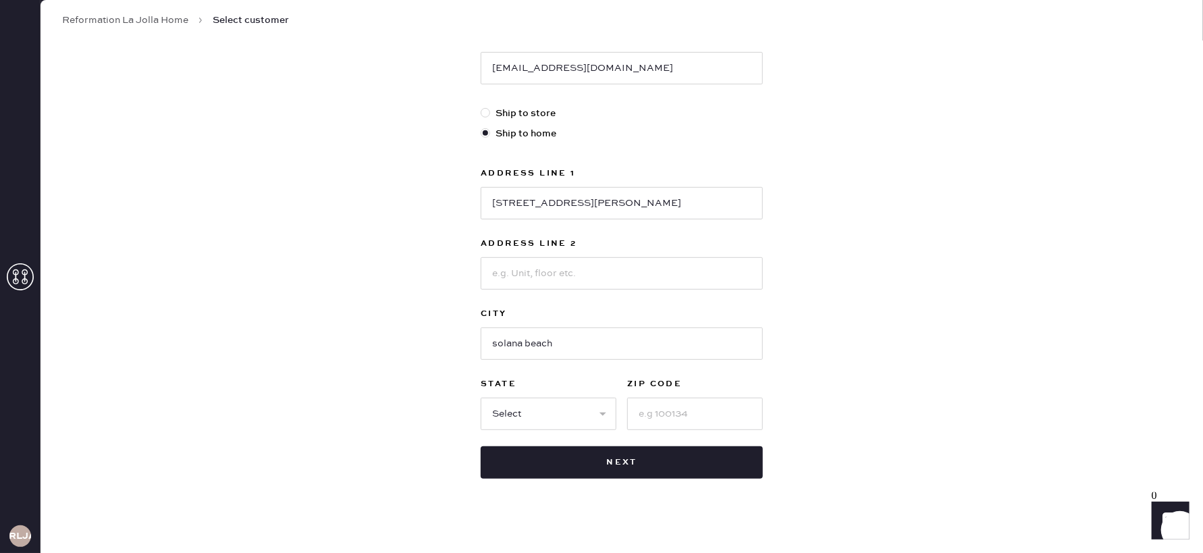
scroll to position [323, 0]
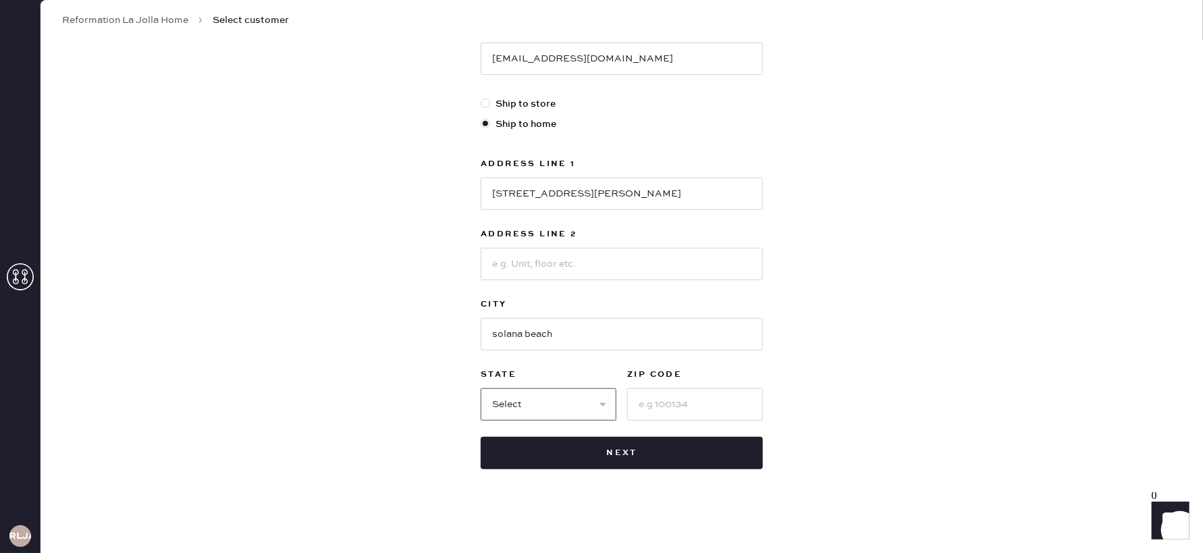
click at [572, 401] on select "Select AK AL AR AZ CA CO CT [GEOGRAPHIC_DATA] DE FL [GEOGRAPHIC_DATA] HI [GEOGR…" at bounding box center [549, 404] width 136 height 32
select select "CA"
click at [481, 388] on select "Select AK AL AR AZ CA CO CT [GEOGRAPHIC_DATA] DE FL [GEOGRAPHIC_DATA] HI [GEOGR…" at bounding box center [549, 404] width 136 height 32
click at [672, 404] on input at bounding box center [695, 404] width 136 height 32
type input "92075"
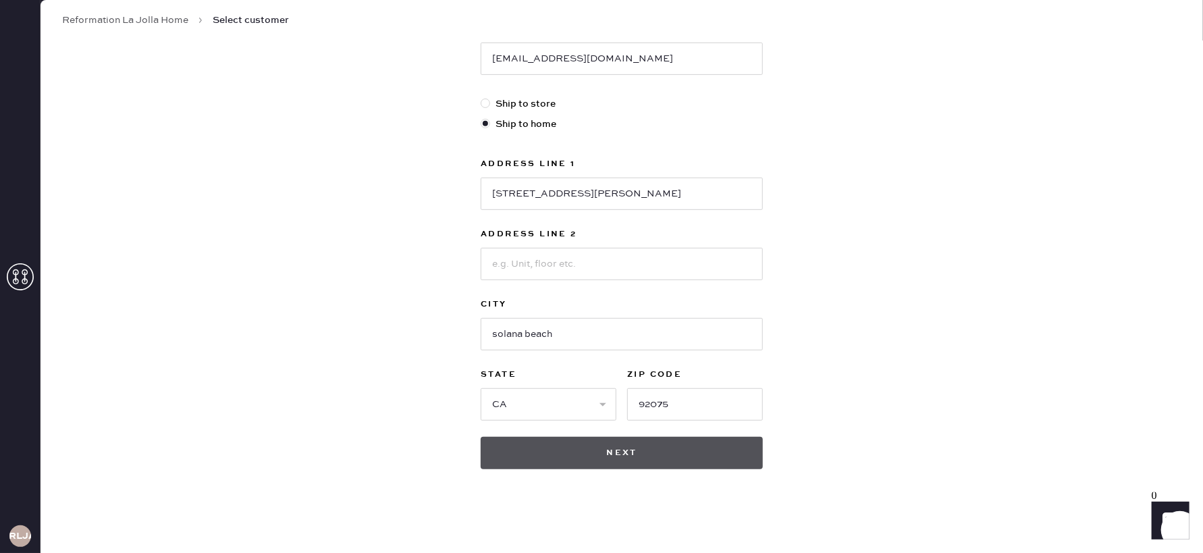
click at [605, 457] on button "Next" at bounding box center [622, 453] width 282 height 32
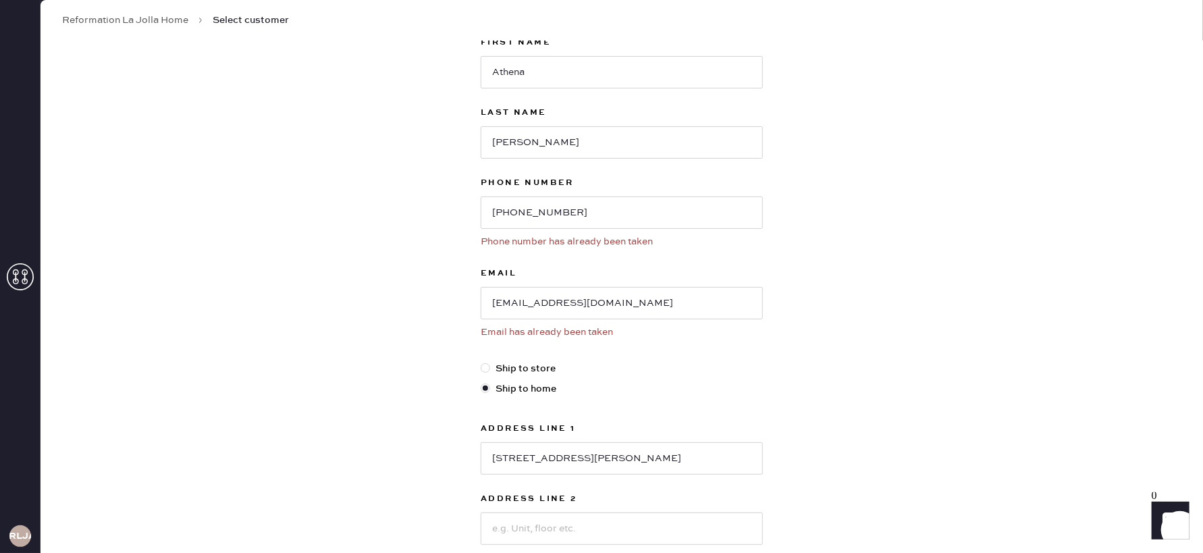
scroll to position [0, 0]
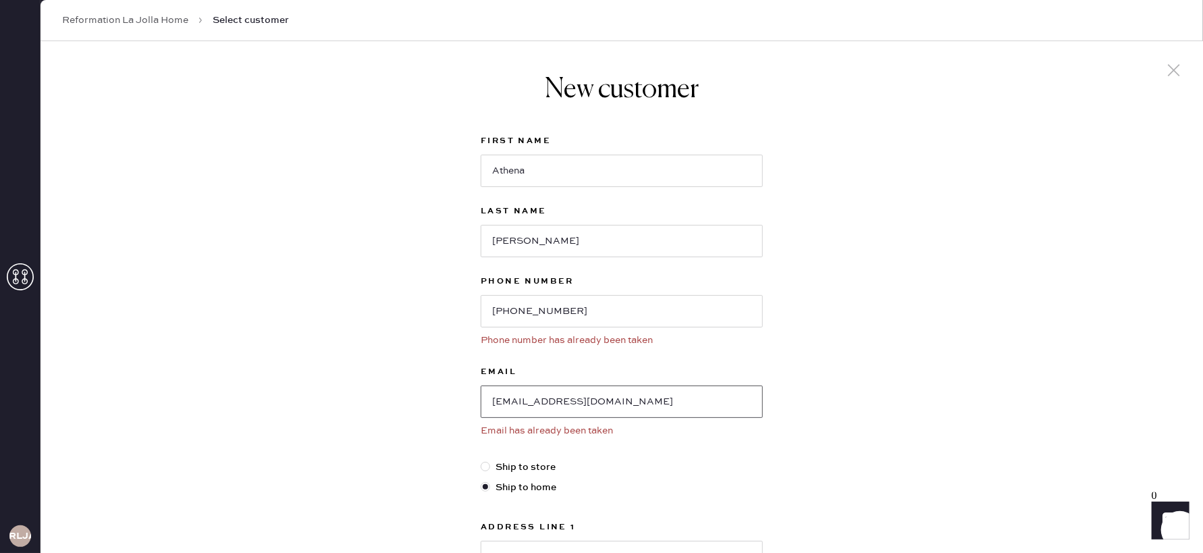
drag, startPoint x: 634, startPoint y: 402, endPoint x: 447, endPoint y: 391, distance: 187.3
click at [451, 391] on div "New customer First Name [PERSON_NAME] Last Name [PERSON_NAME] Phone Number [PHO…" at bounding box center [621, 479] width 1162 height 877
click at [178, 23] on link "Reformation La Jolla Home" at bounding box center [125, 19] width 126 height 13
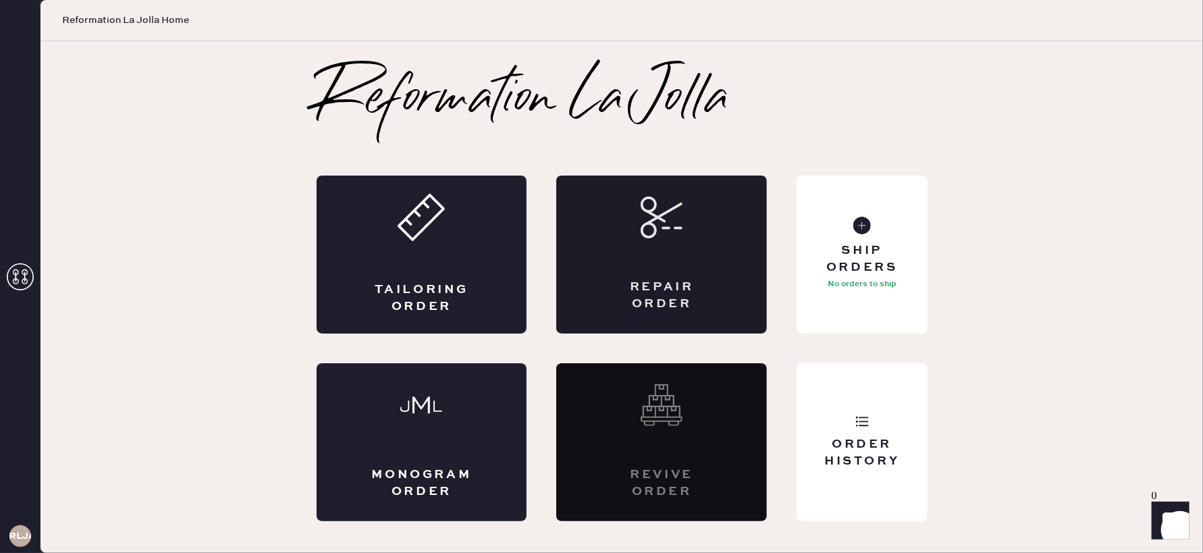
click at [648, 240] on div "Repair Order" at bounding box center [661, 254] width 211 height 158
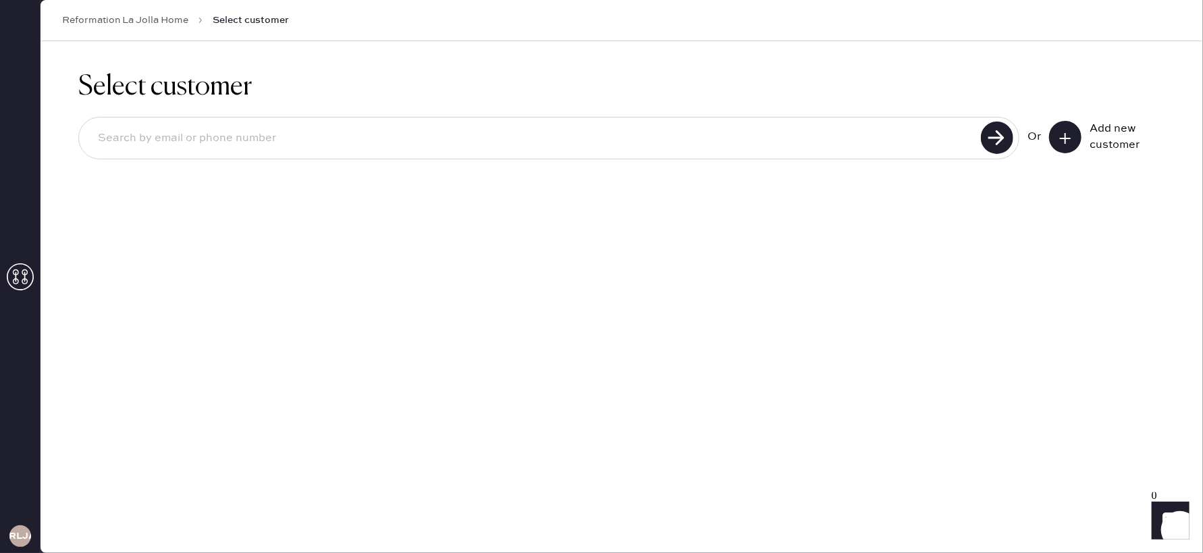
click at [466, 153] on input at bounding box center [532, 138] width 890 height 31
type input "[PHONE_NUMBER]"
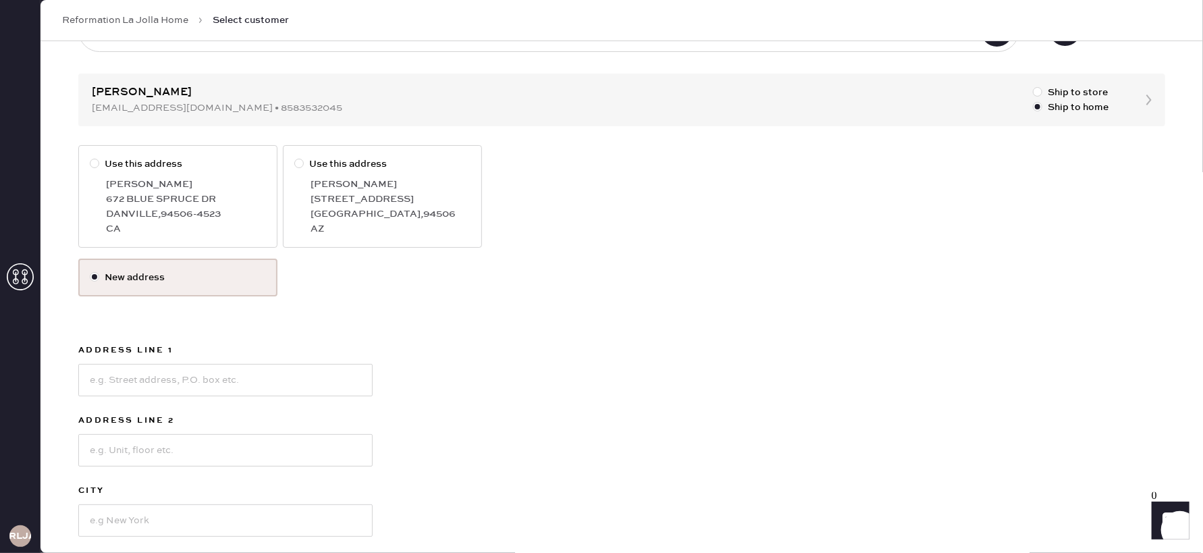
scroll to position [111, 0]
click at [283, 381] on input at bounding box center [225, 376] width 294 height 32
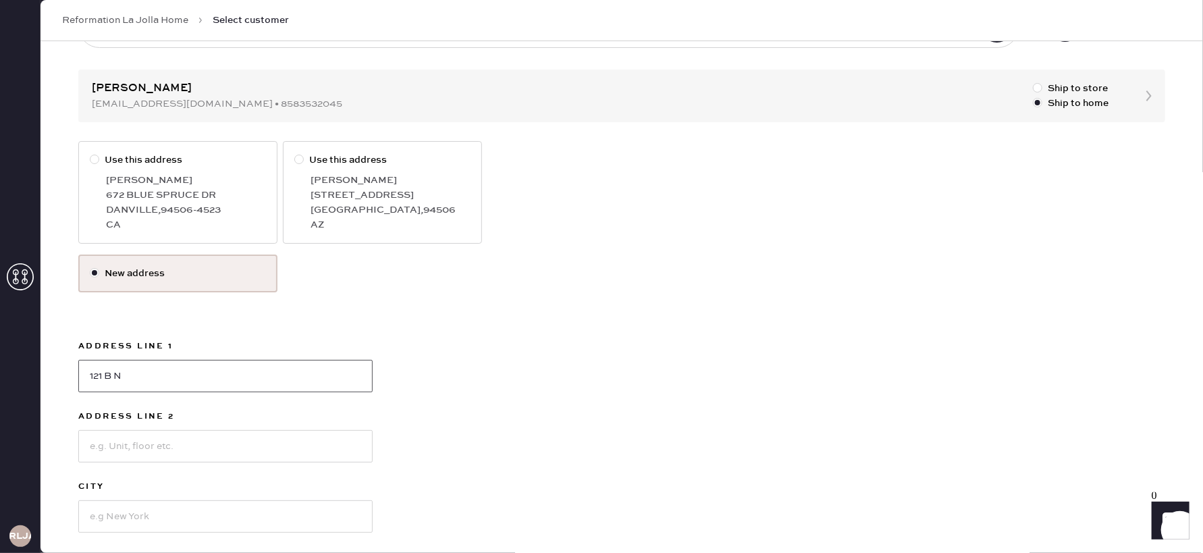
type input "[STREET_ADDRESS][PERSON_NAME]"
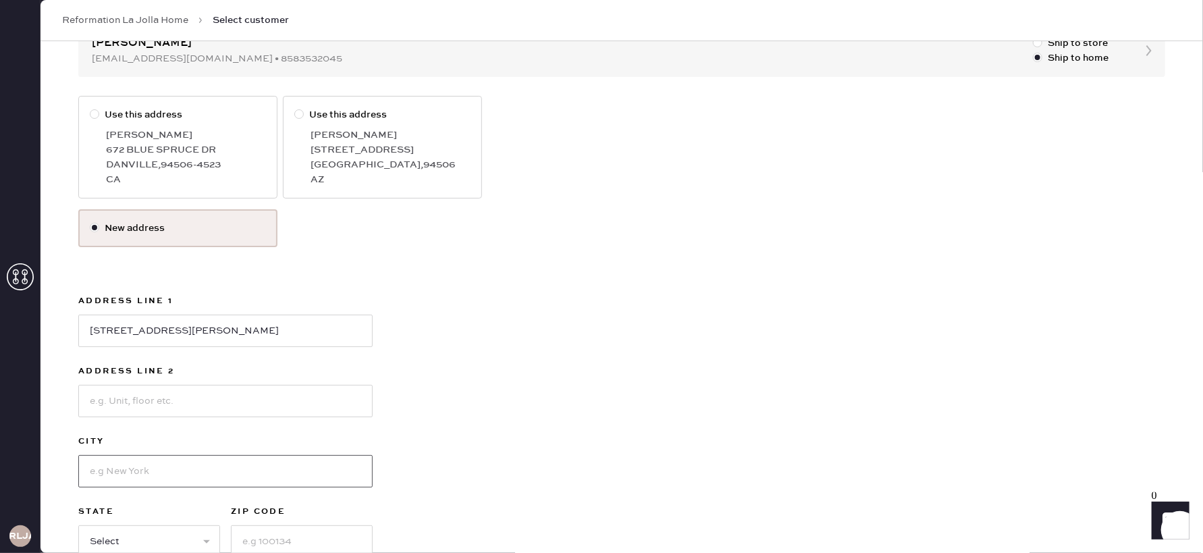
click at [145, 472] on input at bounding box center [225, 471] width 294 height 32
type input "solana beach"
drag, startPoint x: 539, startPoint y: 452, endPoint x: 520, endPoint y: 447, distance: 18.7
click at [539, 452] on div "Use this address [PERSON_NAME] [STREET_ADDRESS] Use this address [PERSON_NAME] …" at bounding box center [621, 351] width 1087 height 510
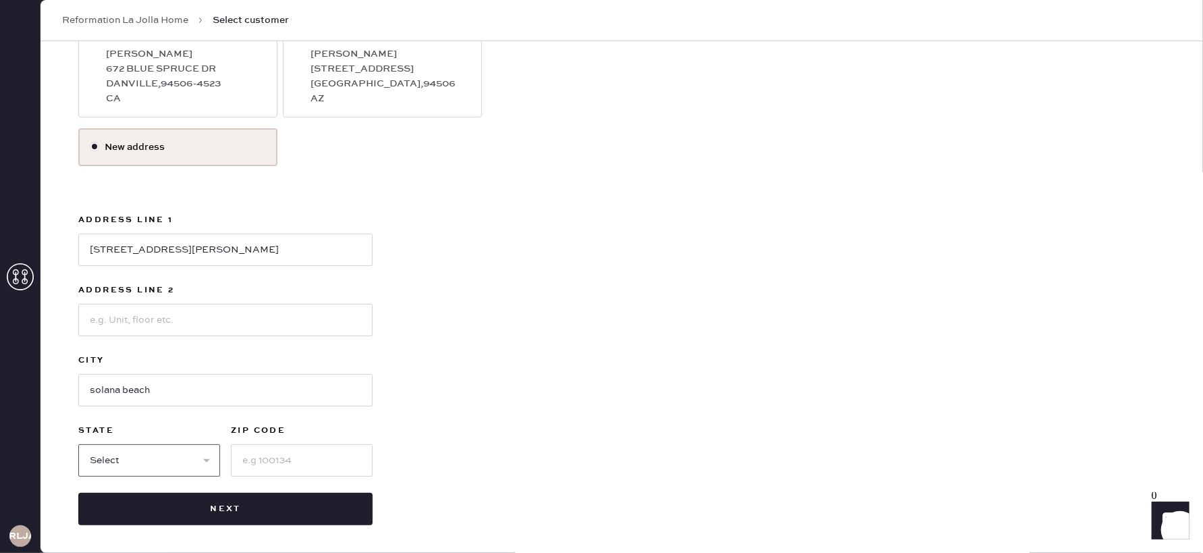
click at [194, 454] on select "Select AK AL AR AZ CA CO CT [GEOGRAPHIC_DATA] DE FL [GEOGRAPHIC_DATA] HI [GEOGR…" at bounding box center [149, 460] width 142 height 32
select select "CA"
click at [78, 444] on select "Select AK AL AR AZ CA CO CT [GEOGRAPHIC_DATA] DE FL [GEOGRAPHIC_DATA] HI [GEOGR…" at bounding box center [149, 460] width 142 height 32
click at [279, 465] on input at bounding box center [302, 460] width 142 height 32
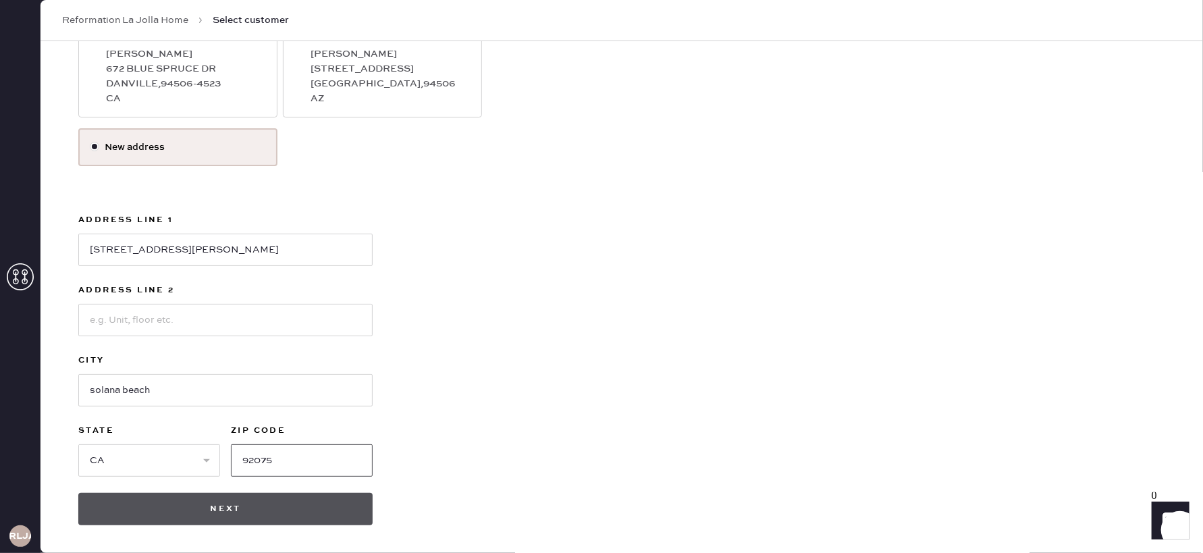
type input "92075"
click at [253, 509] on button "Next" at bounding box center [225, 509] width 294 height 32
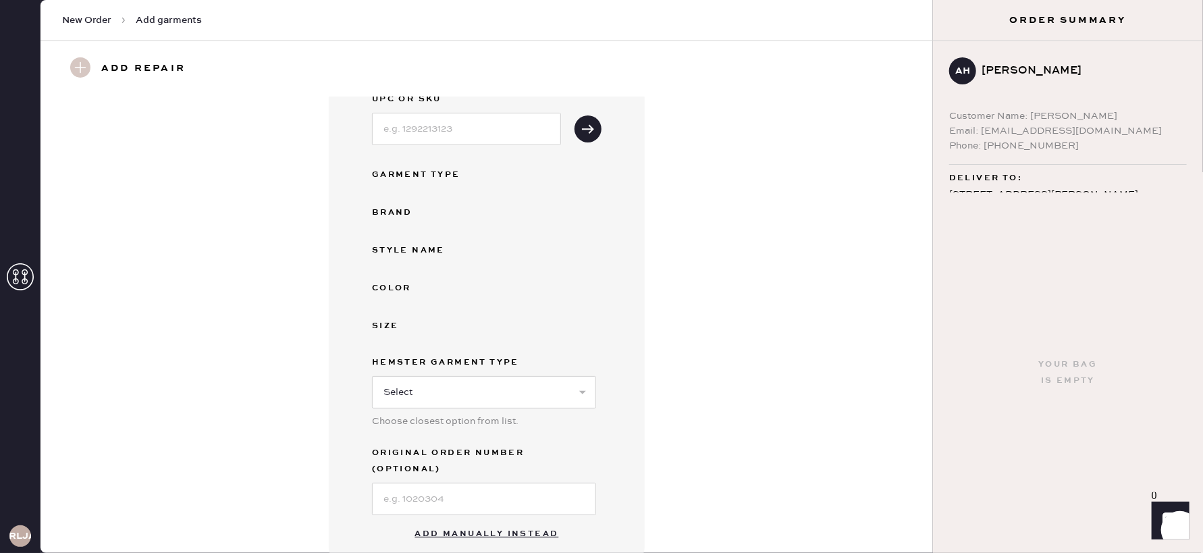
scroll to position [82, 0]
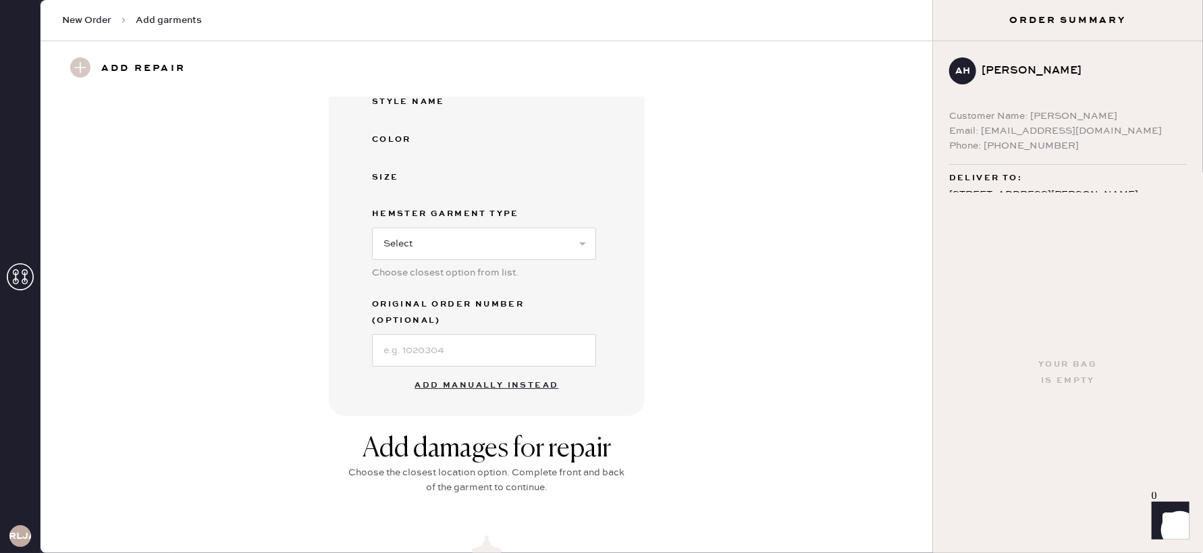
drag, startPoint x: 497, startPoint y: 364, endPoint x: 569, endPoint y: 361, distance: 72.3
click at [497, 372] on button "Add manually instead" at bounding box center [487, 385] width 160 height 27
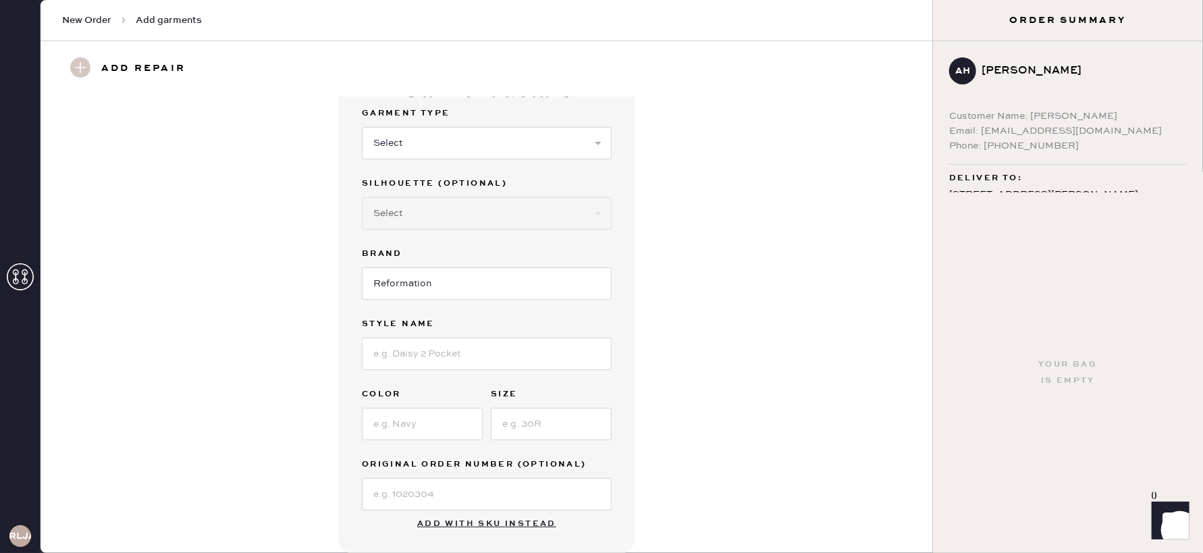
scroll to position [0, 0]
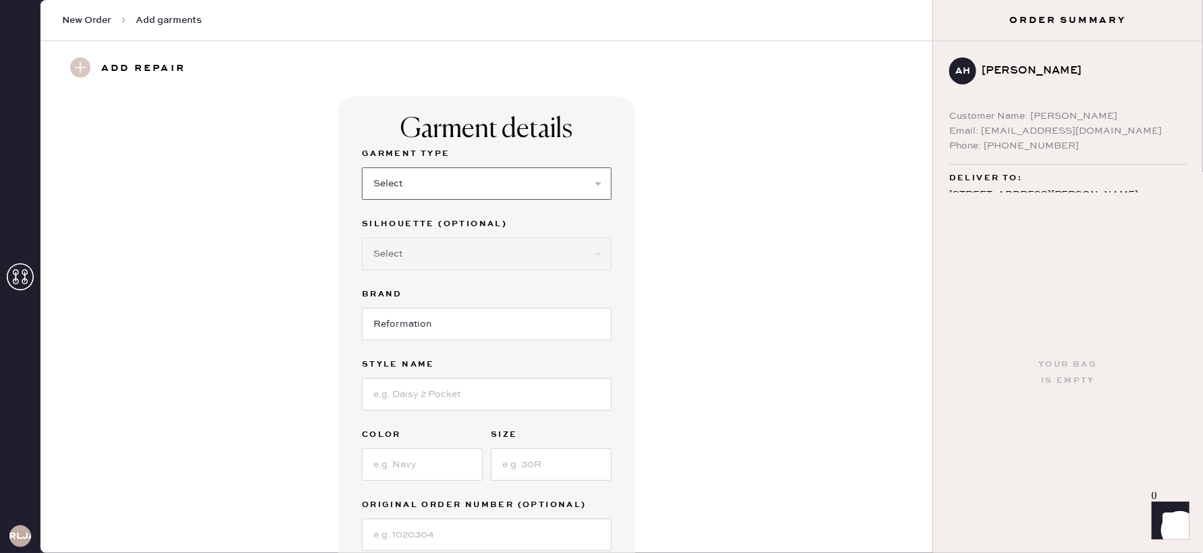
click at [495, 187] on select "Select Basic Skirt Jeans Leggings Pants Shorts Basic Sleeved Dress Basic Sleeve…" at bounding box center [487, 183] width 250 height 32
select select "6"
click at [362, 167] on select "Select Basic Skirt Jeans Leggings Pants Shorts Basic Sleeved Dress Basic Sleeve…" at bounding box center [487, 183] width 250 height 32
click at [419, 256] on select "Select Maxi Dress Midi Dress Mini Dress Other" at bounding box center [487, 254] width 250 height 32
select select "38"
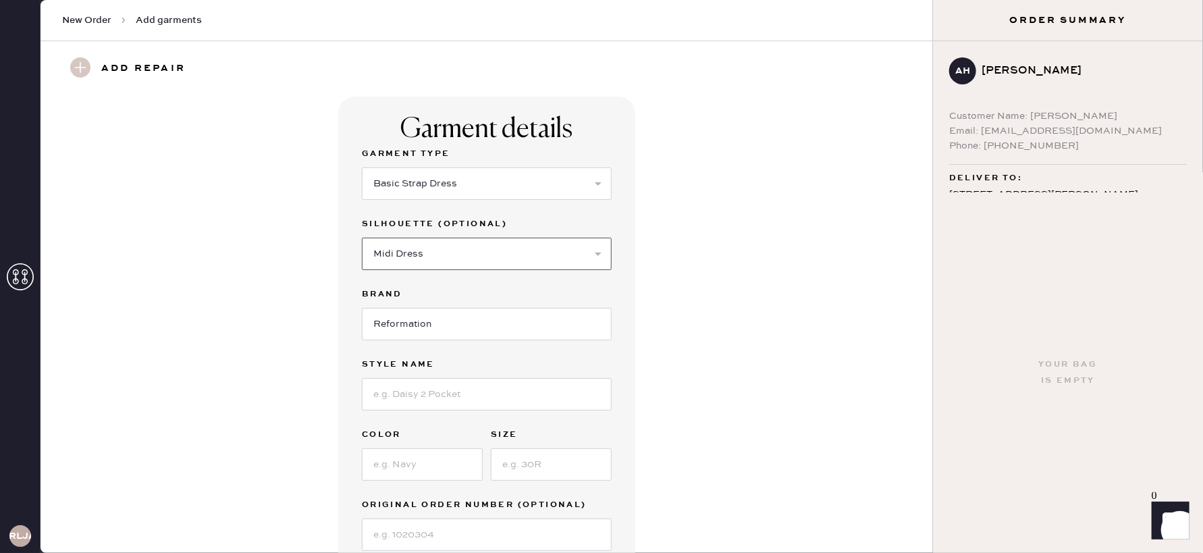
click at [362, 238] on select "Select Maxi Dress Midi Dress Mini Dress Other" at bounding box center [487, 254] width 250 height 32
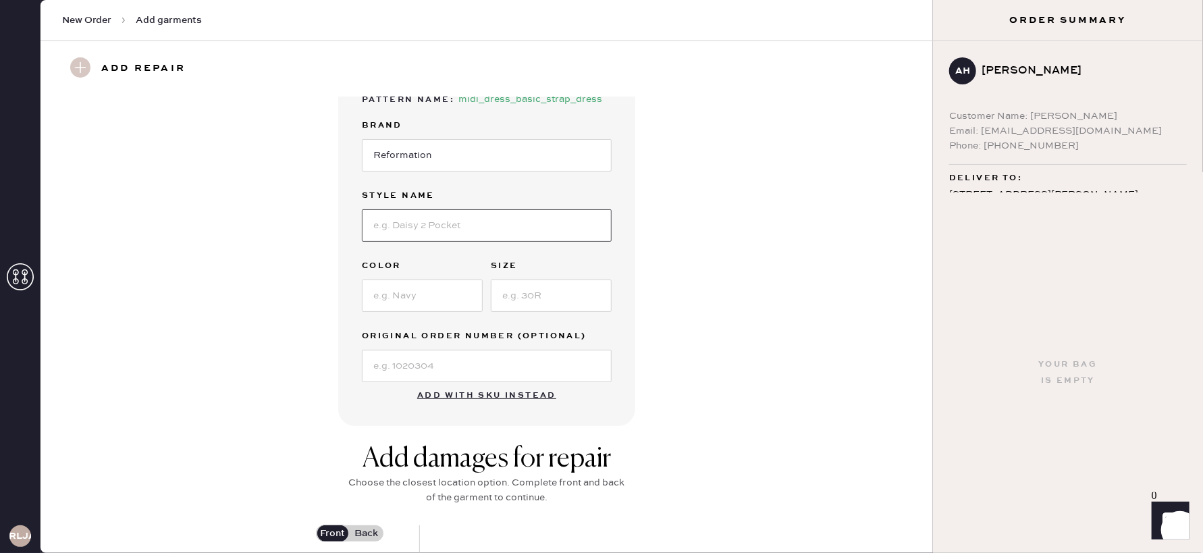
scroll to position [193, 0]
click at [429, 229] on input at bounding box center [487, 227] width 250 height 32
type input "[PERSON_NAME]"
click at [398, 299] on input at bounding box center [422, 297] width 121 height 32
type input "black"
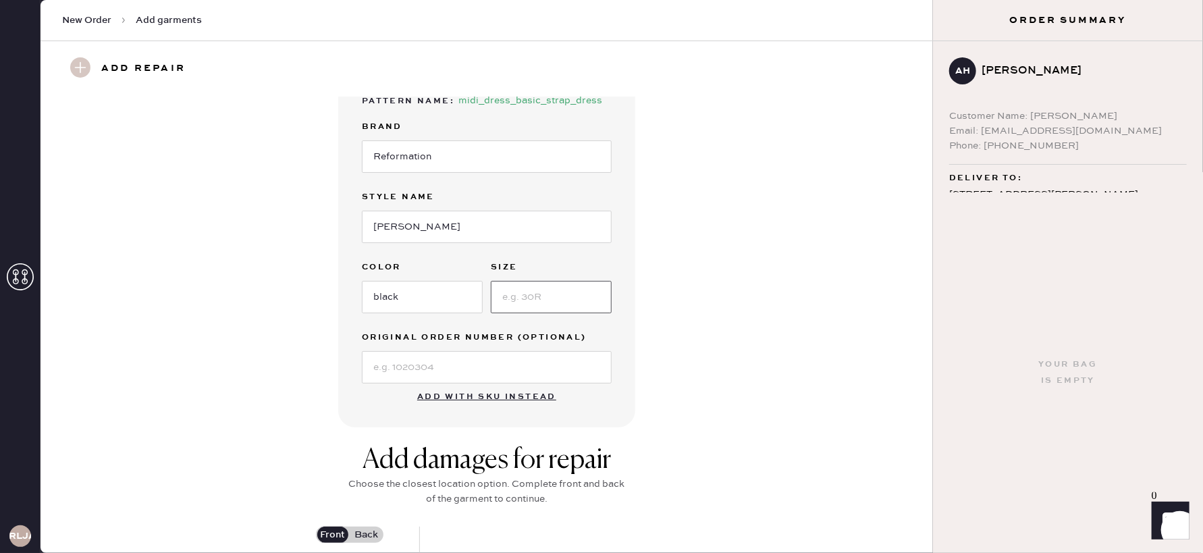
click at [493, 290] on input at bounding box center [551, 297] width 121 height 32
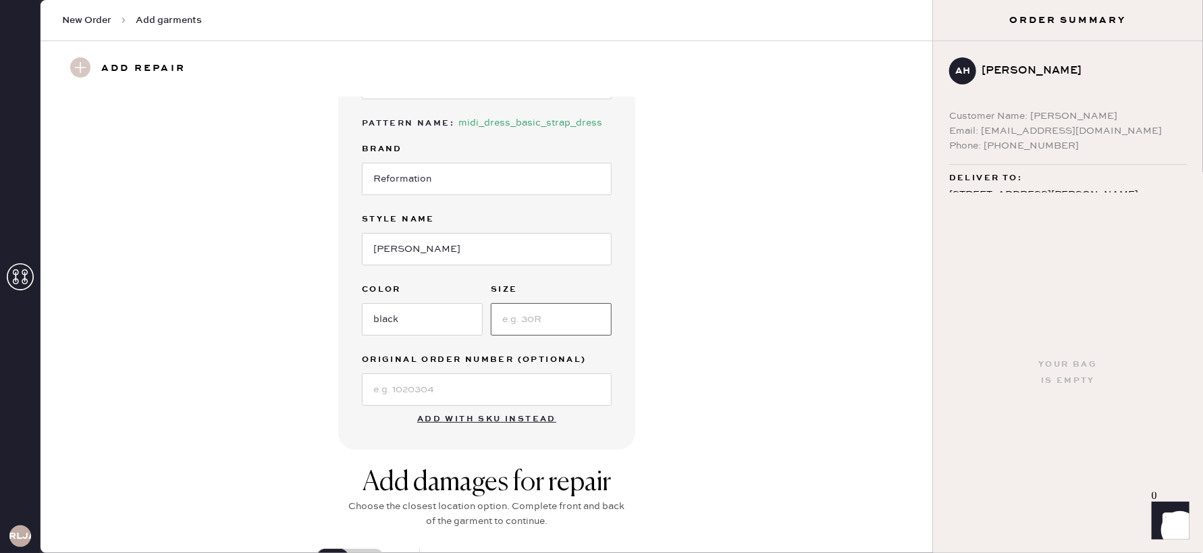
type input "4"
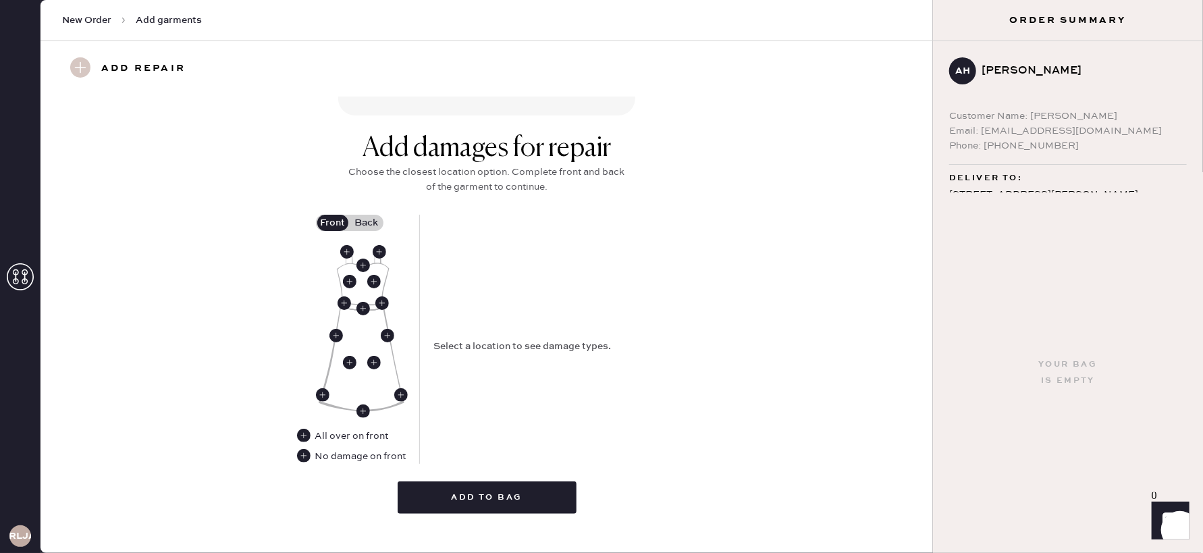
scroll to position [507, 0]
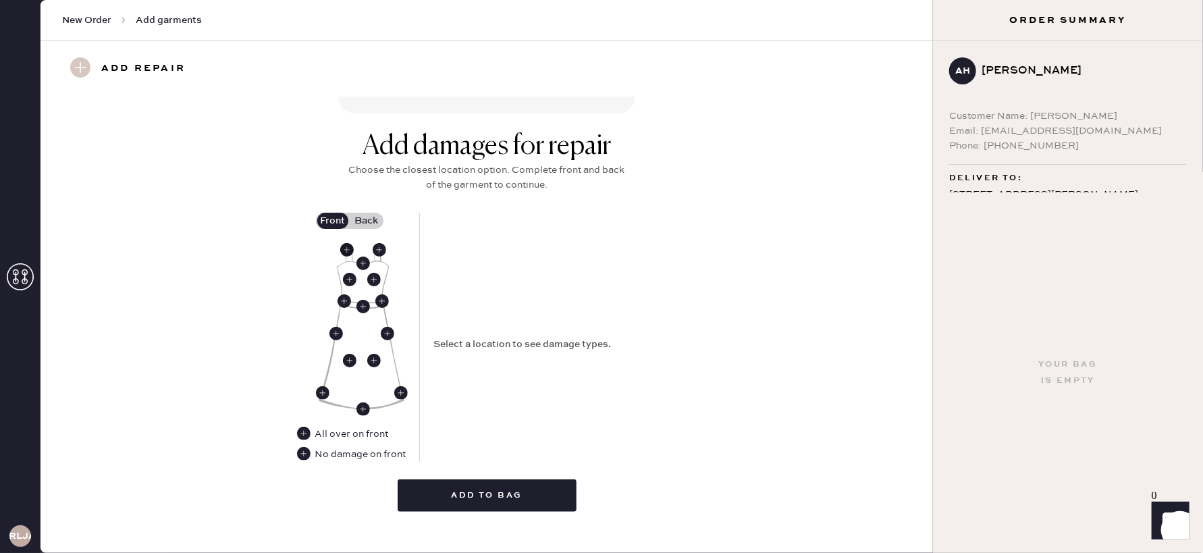
click at [347, 247] on use at bounding box center [346, 249] width 13 height 13
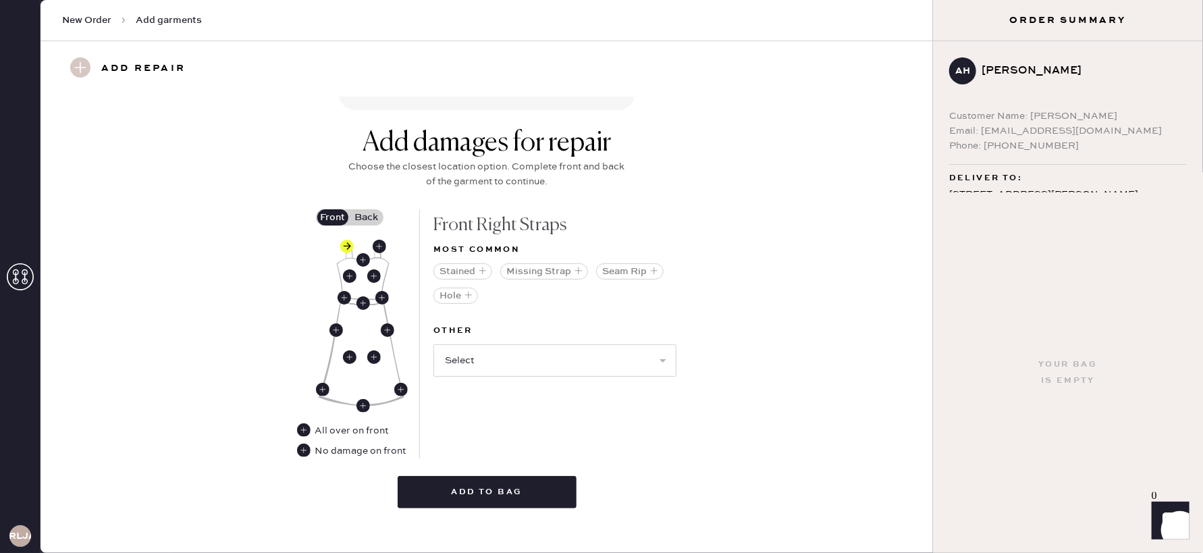
scroll to position [514, 0]
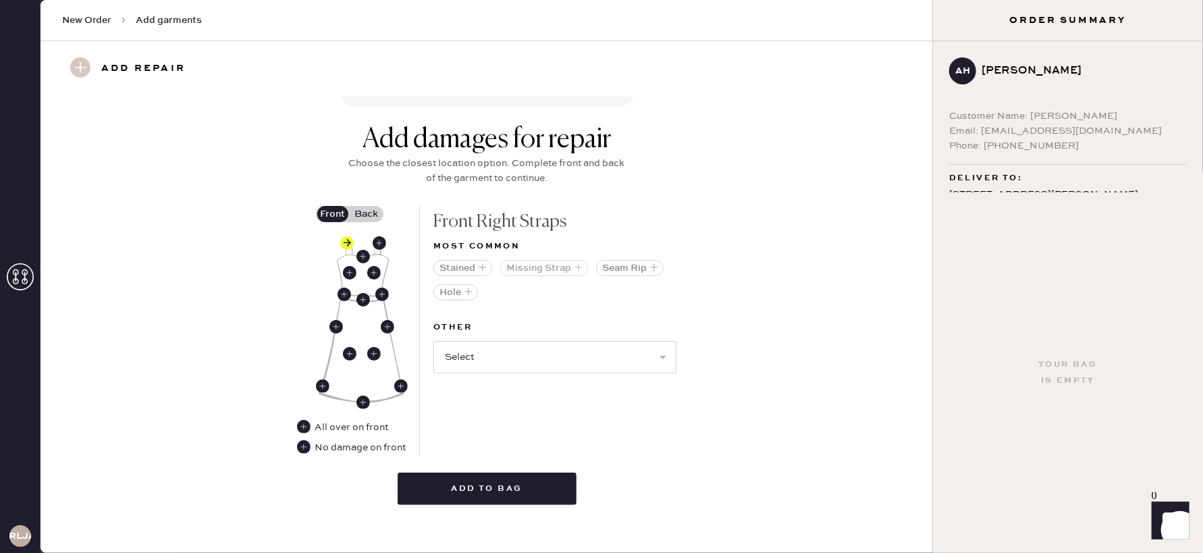
click at [553, 266] on button "Missing Strap" at bounding box center [544, 268] width 88 height 16
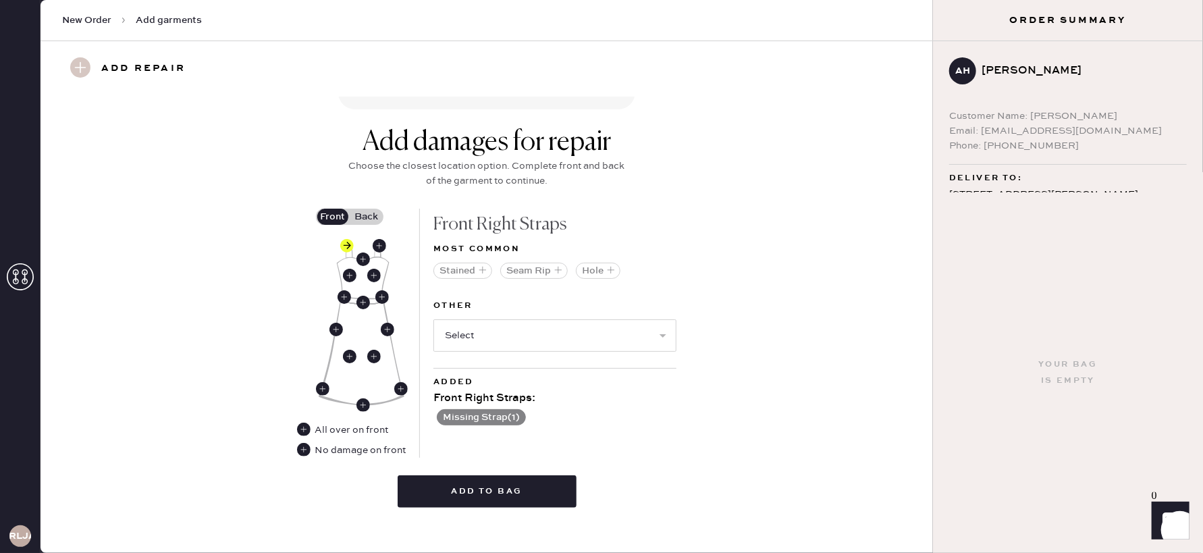
scroll to position [510, 0]
click at [358, 215] on label "Back" at bounding box center [367, 217] width 34 height 16
click at [366, 217] on input "Back" at bounding box center [366, 217] width 0 height 0
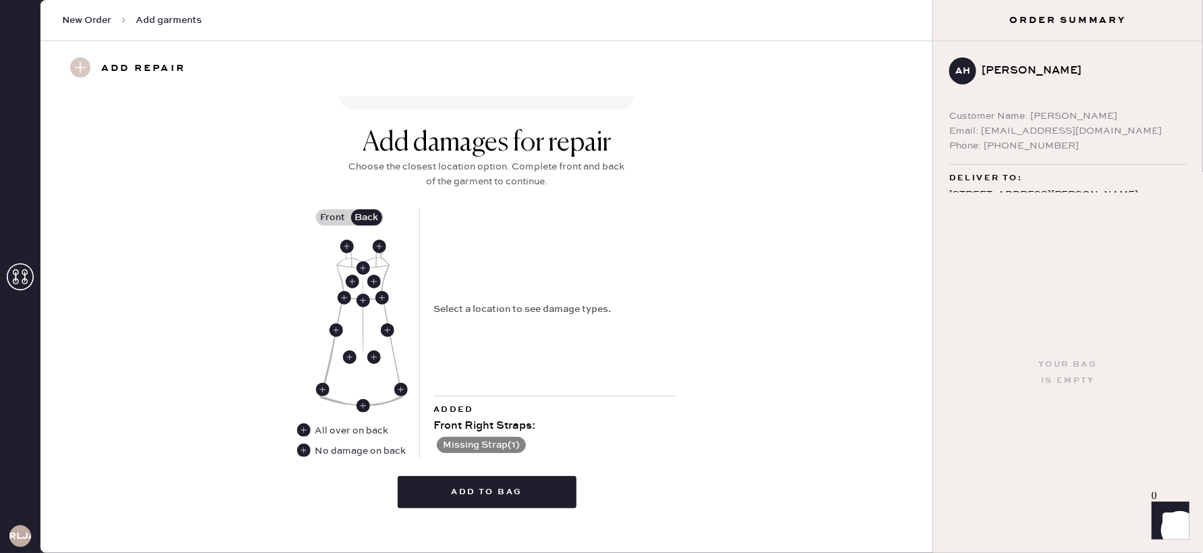
click at [337, 446] on div "No damage on back" at bounding box center [360, 450] width 91 height 15
click at [383, 243] on use at bounding box center [379, 246] width 13 height 13
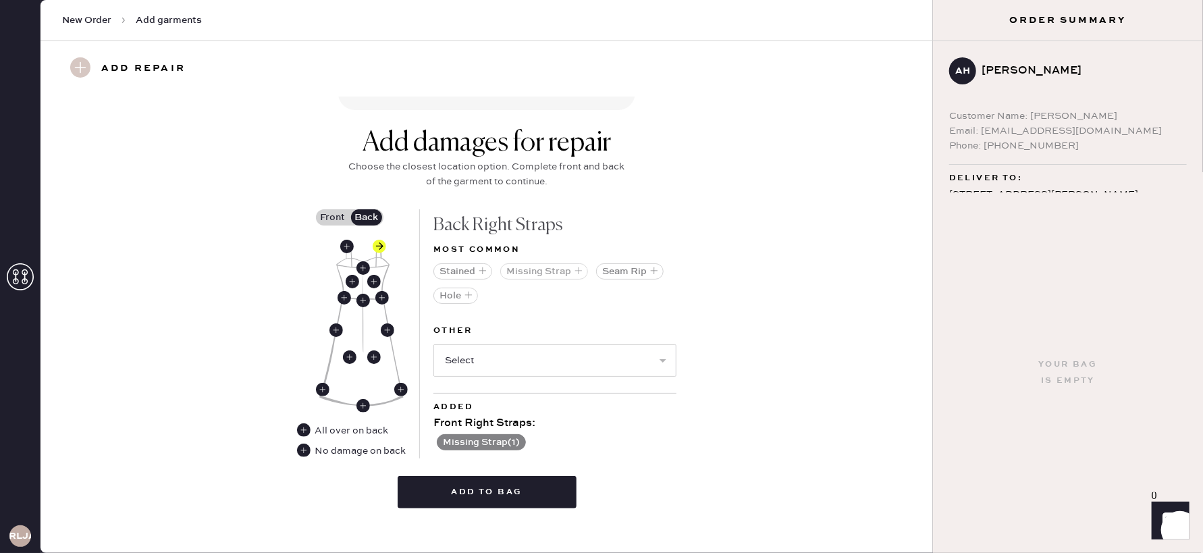
click at [530, 271] on button "Missing Strap" at bounding box center [544, 271] width 88 height 16
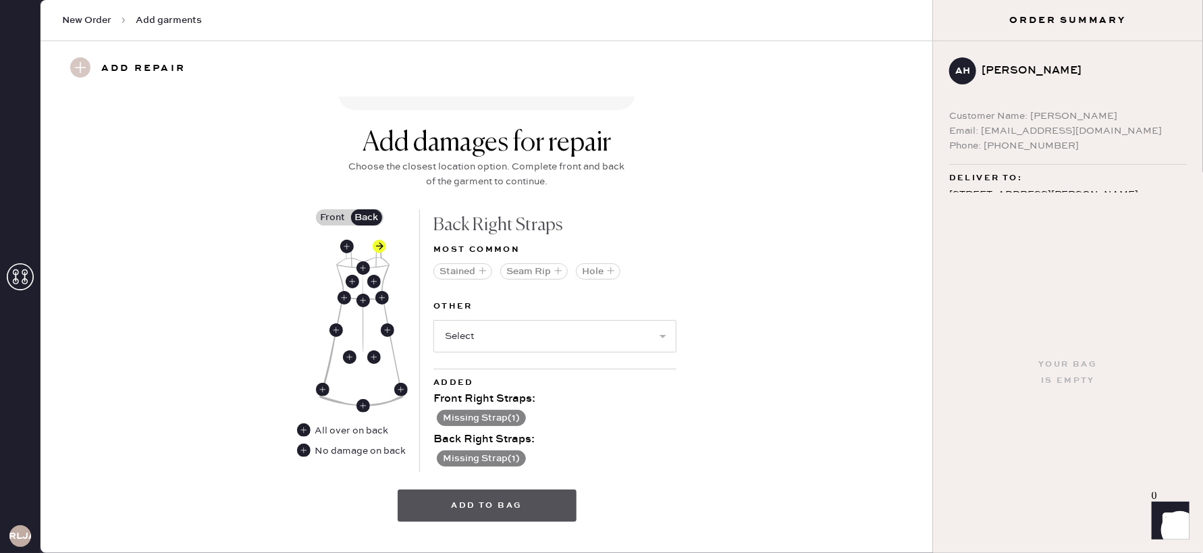
click at [461, 500] on button "Add to bag" at bounding box center [487, 505] width 179 height 32
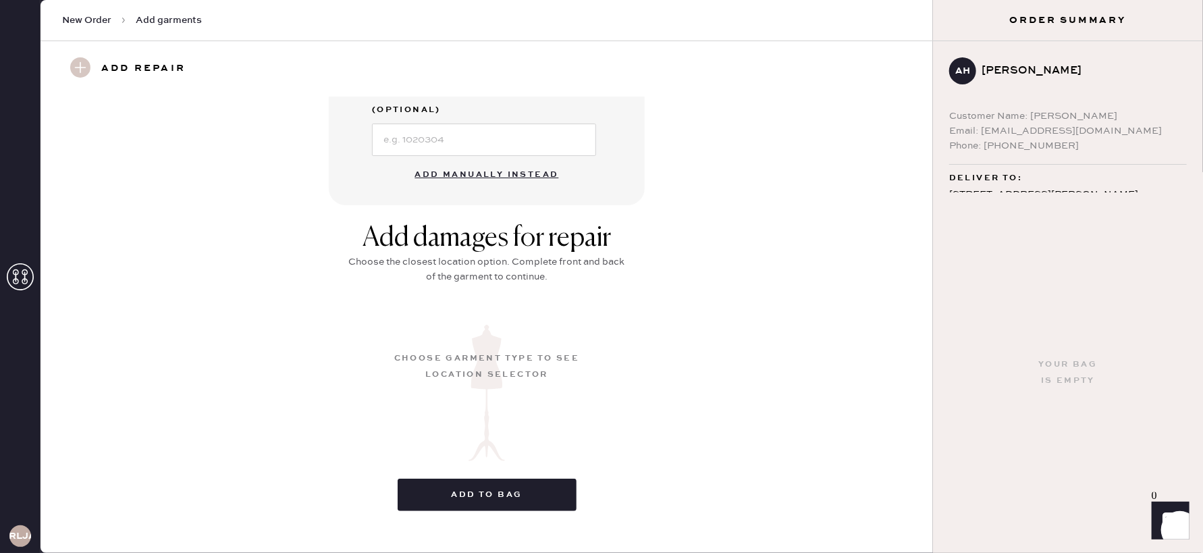
scroll to position [111, 0]
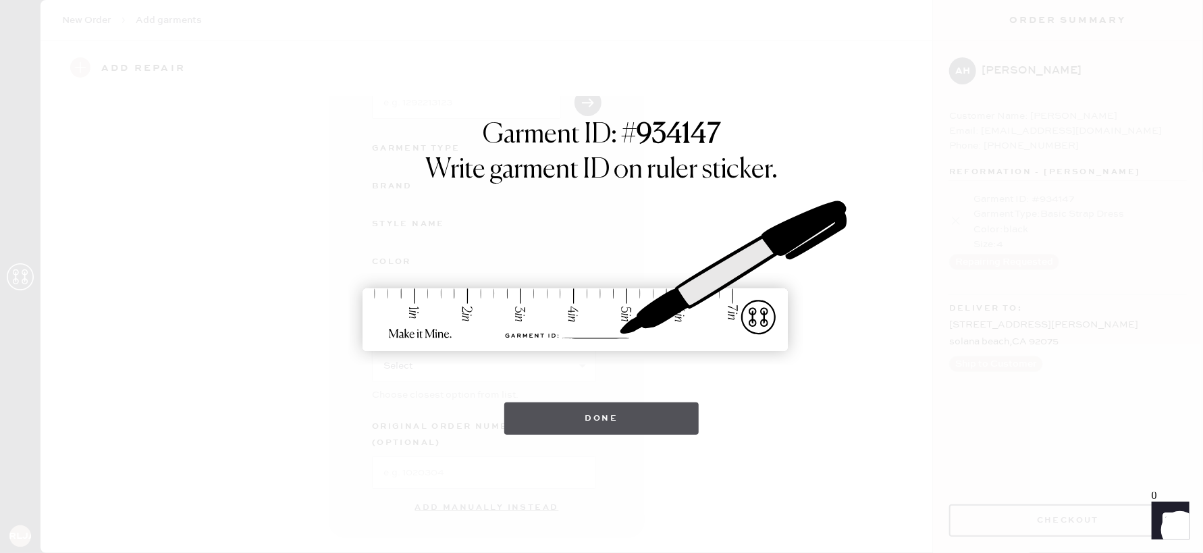
click at [613, 429] on button "Done" at bounding box center [601, 418] width 195 height 32
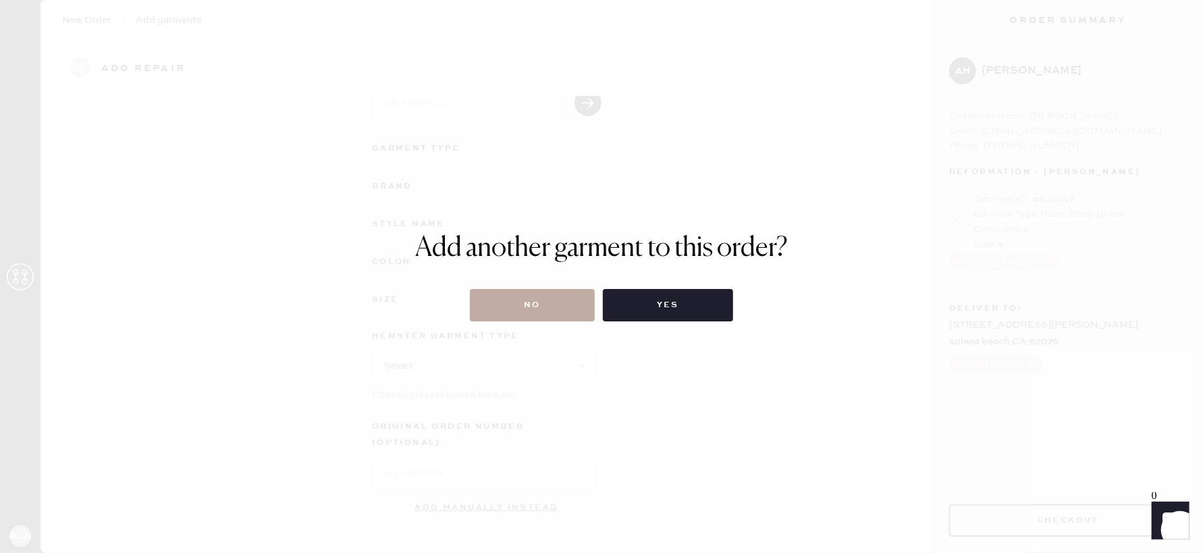
click at [543, 313] on button "No" at bounding box center [532, 305] width 125 height 32
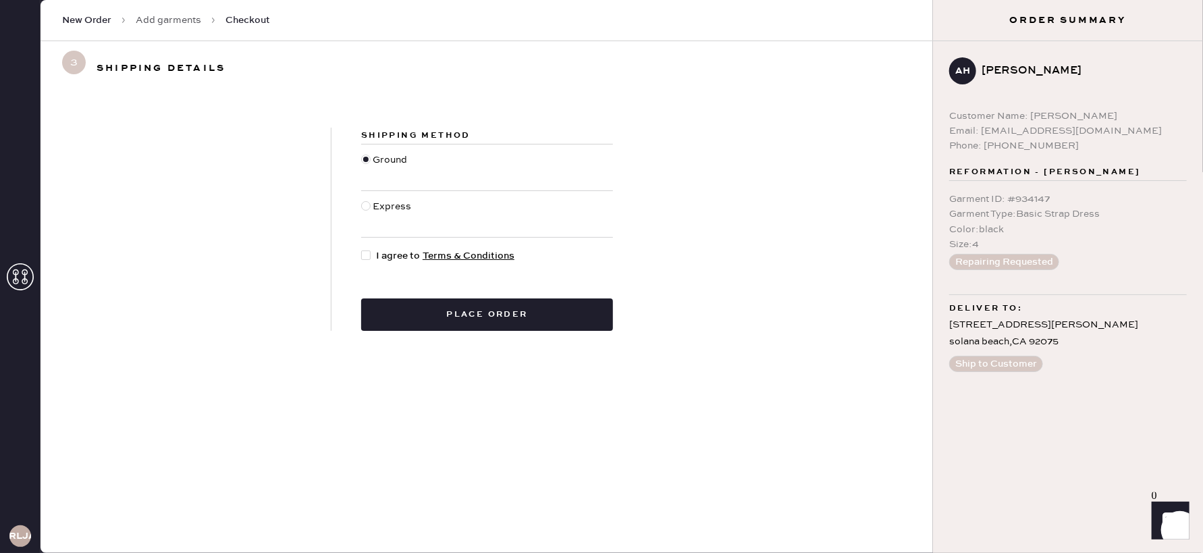
drag, startPoint x: 366, startPoint y: 205, endPoint x: 356, endPoint y: 246, distance: 42.2
click at [366, 205] on div at bounding box center [365, 205] width 9 height 9
click at [362, 200] on input "Express" at bounding box center [361, 199] width 1 height 1
radio input "true"
click at [367, 259] on div at bounding box center [368, 255] width 15 height 15
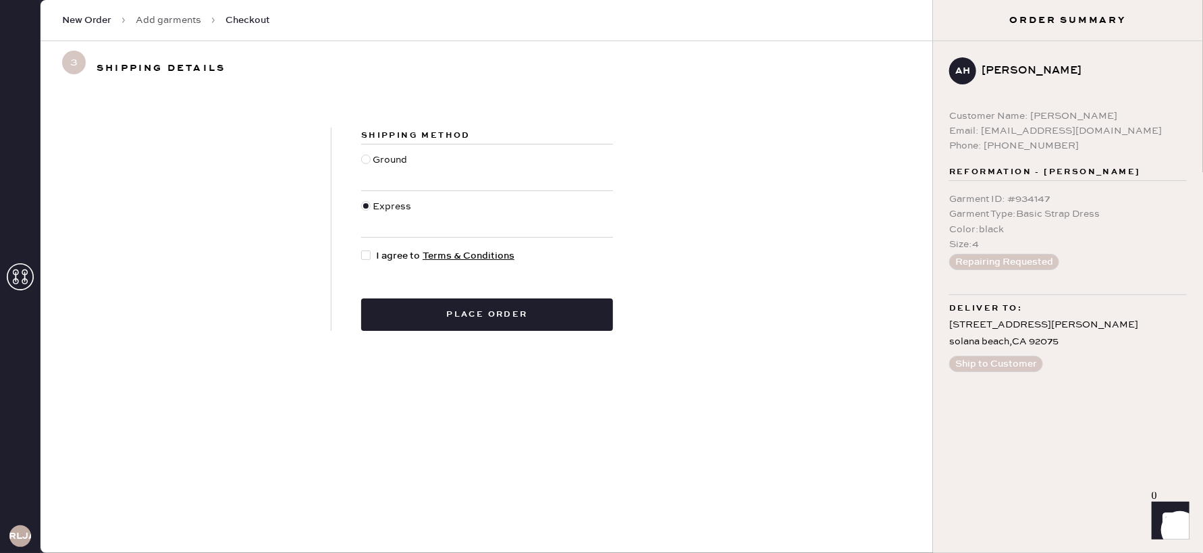
click at [362, 249] on input "I agree to Terms & Conditions" at bounding box center [361, 248] width 1 height 1
checkbox input "true"
drag, startPoint x: 458, startPoint y: 325, endPoint x: 441, endPoint y: 330, distance: 17.1
click at [458, 325] on button "Place order" at bounding box center [487, 314] width 252 height 32
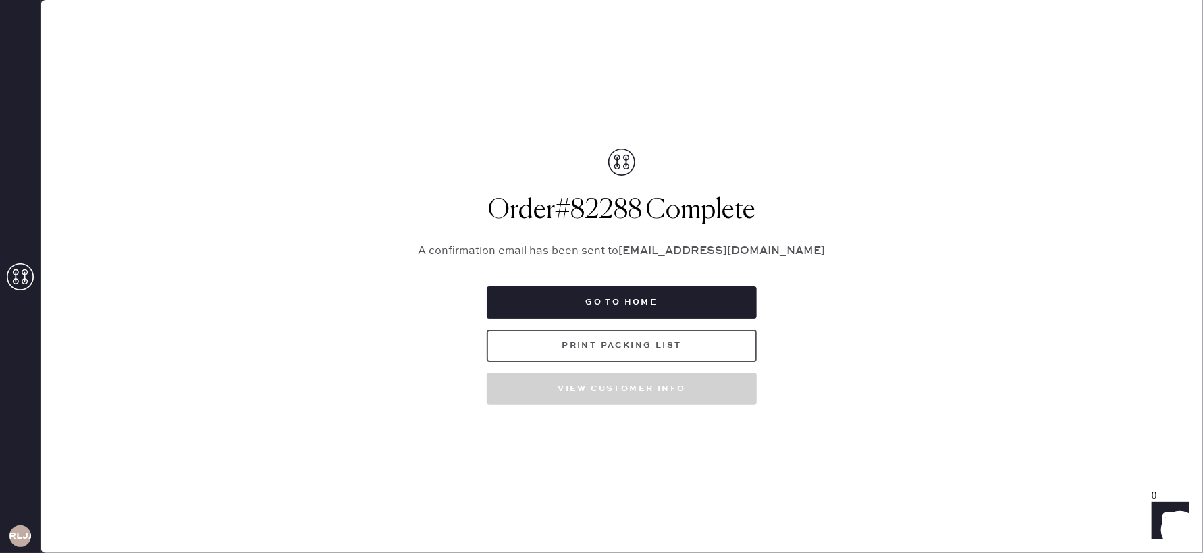
click at [582, 342] on button "Print Packing List" at bounding box center [622, 345] width 270 height 32
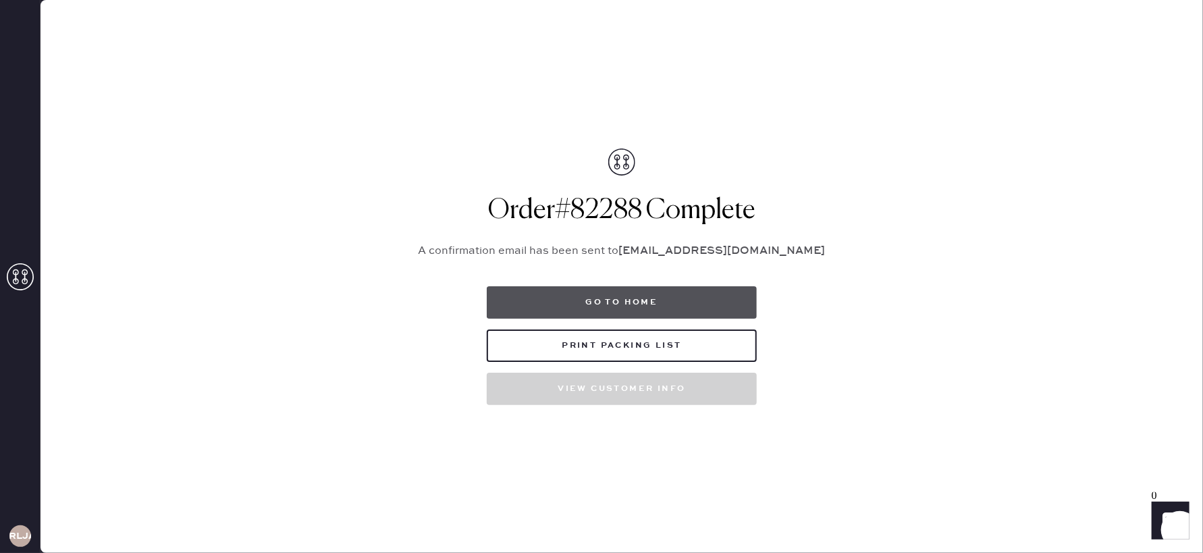
click at [636, 310] on button "Go to home" at bounding box center [622, 302] width 270 height 32
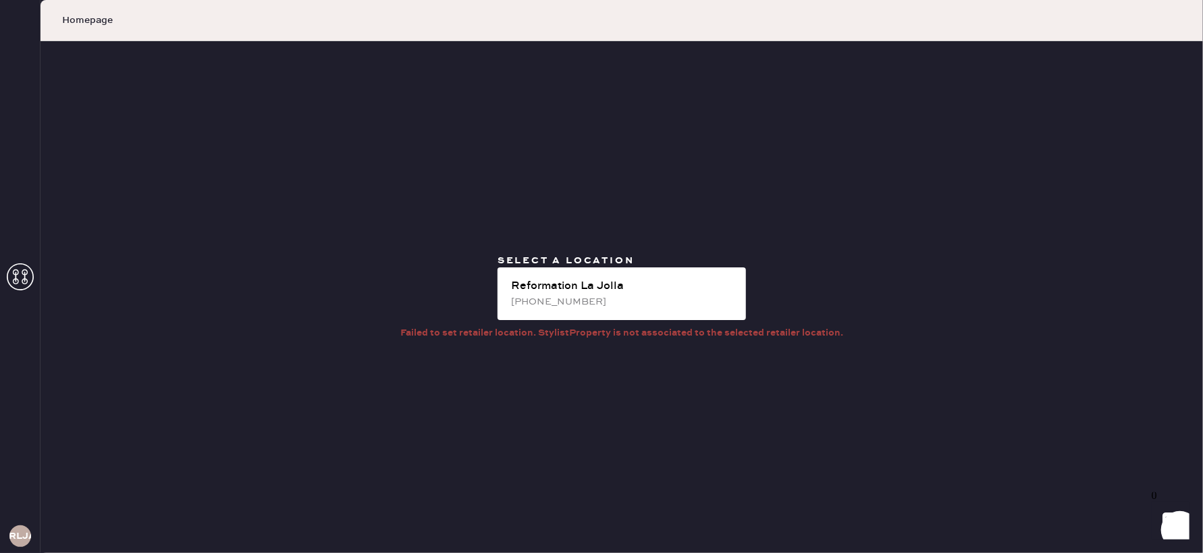
click at [26, 278] on icon at bounding box center [20, 276] width 27 height 27
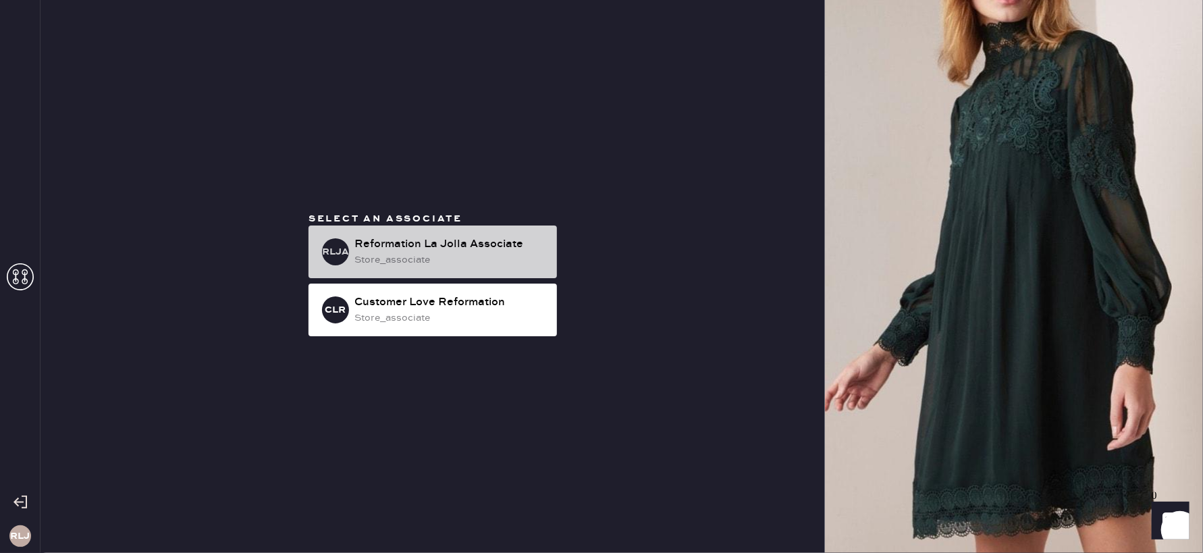
click at [410, 260] on div "store_associate" at bounding box center [450, 259] width 192 height 15
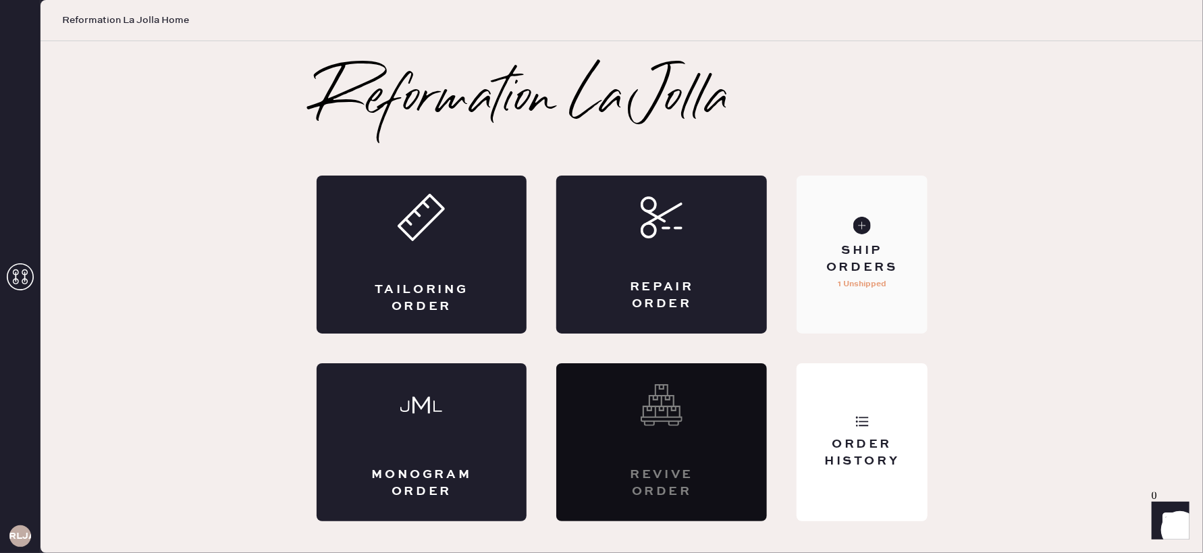
click at [869, 262] on div "Ship Orders" at bounding box center [861, 259] width 109 height 34
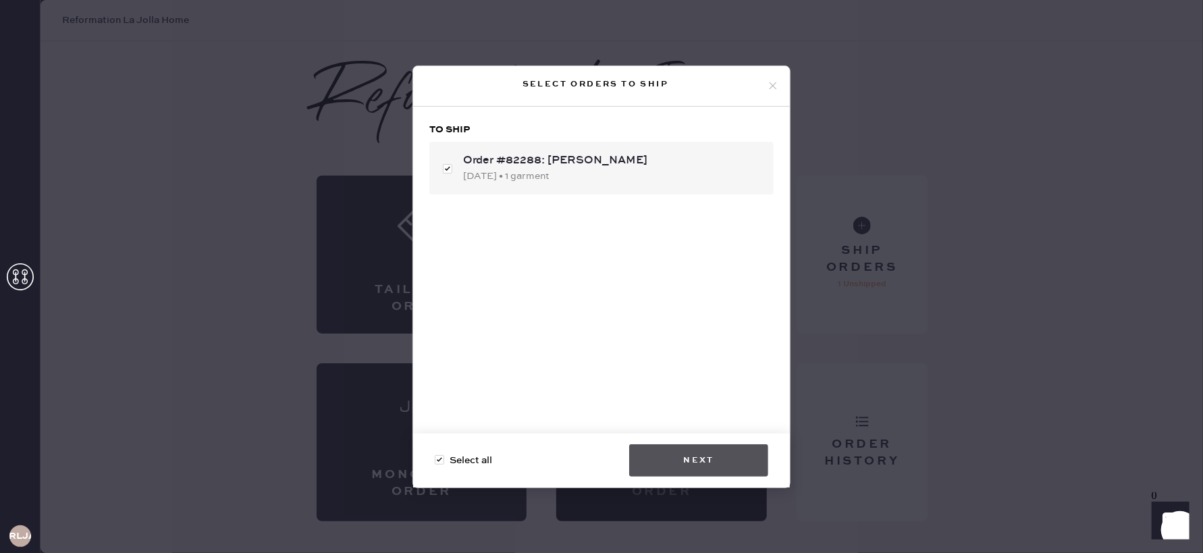
click at [698, 464] on button "Next" at bounding box center [698, 460] width 139 height 32
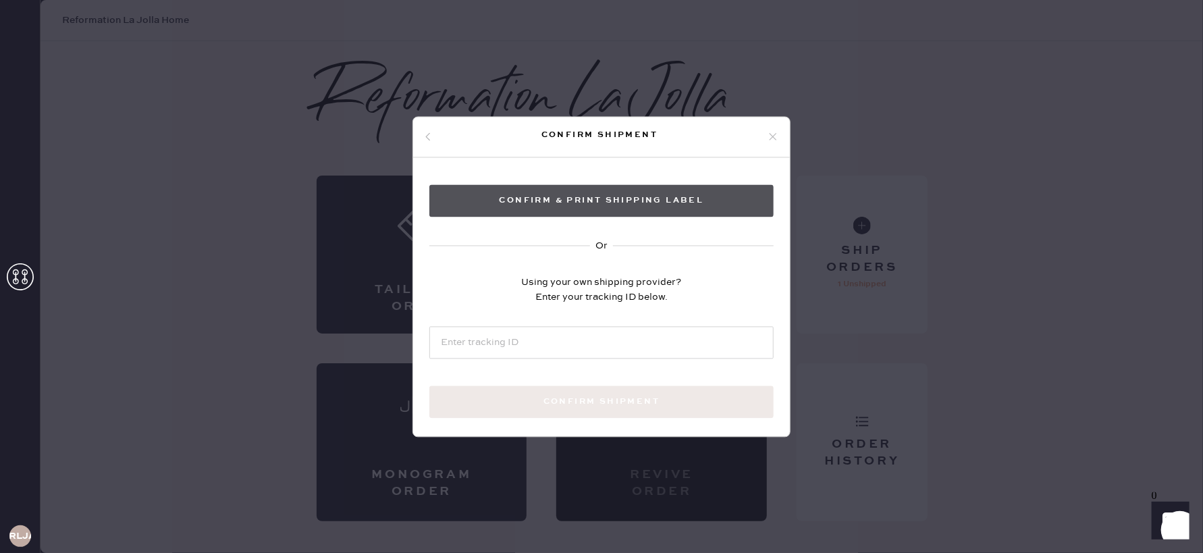
click at [595, 212] on button "Confirm & Print shipping label" at bounding box center [601, 200] width 344 height 32
